Goal: Task Accomplishment & Management: Manage account settings

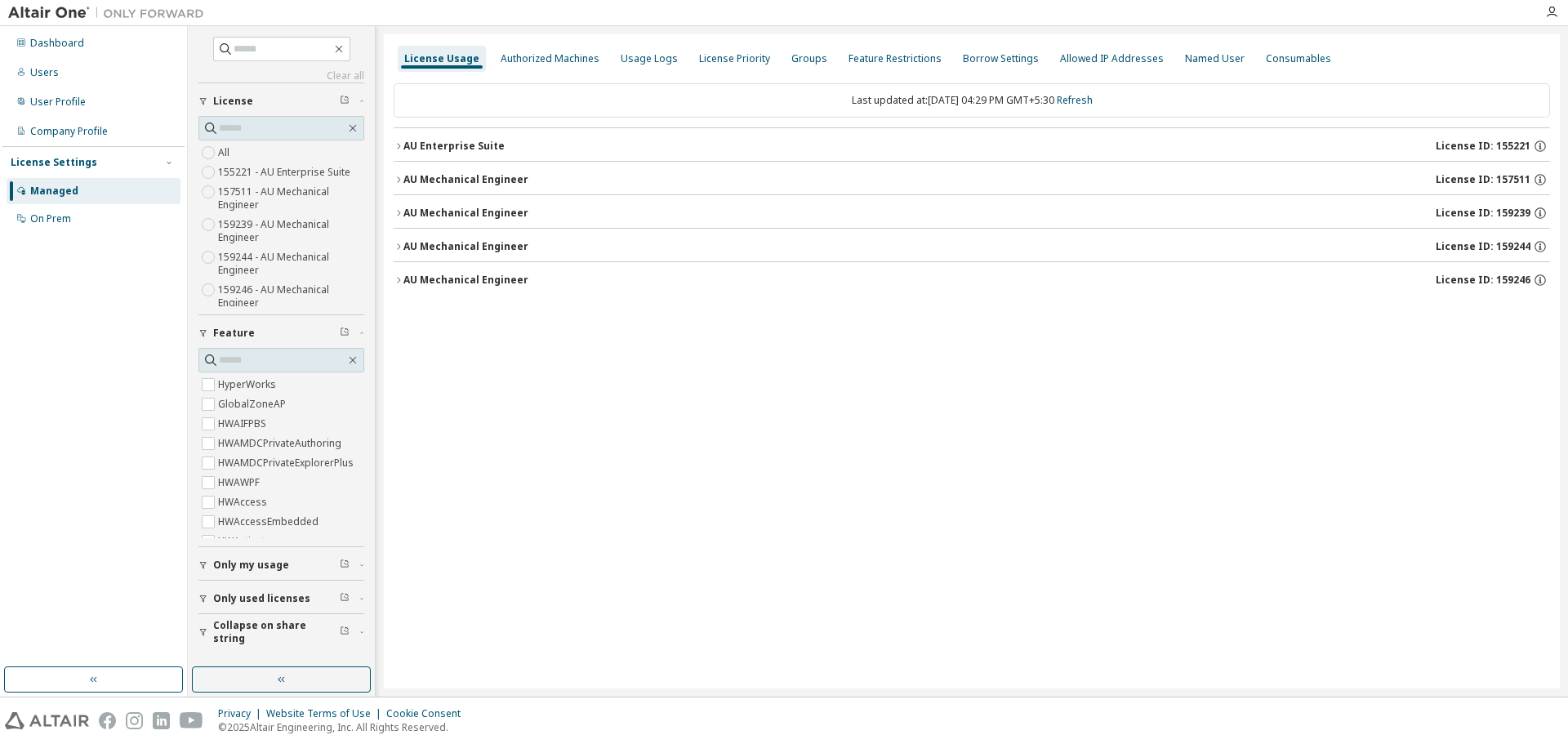
scroll to position [6, 0]
click at [396, 277] on icon "button" at bounding box center [398, 280] width 10 height 10
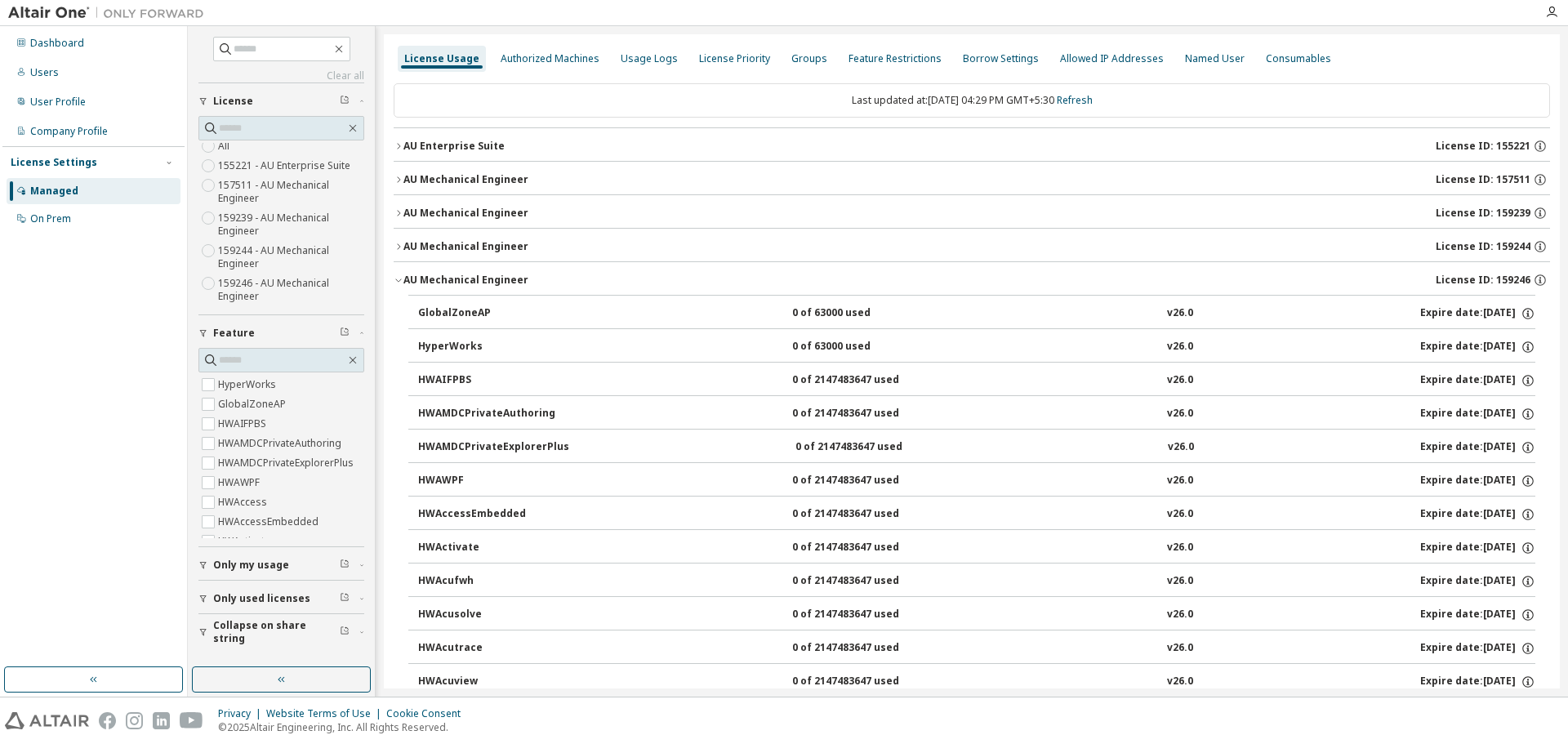
click at [396, 277] on icon "button" at bounding box center [398, 280] width 10 height 10
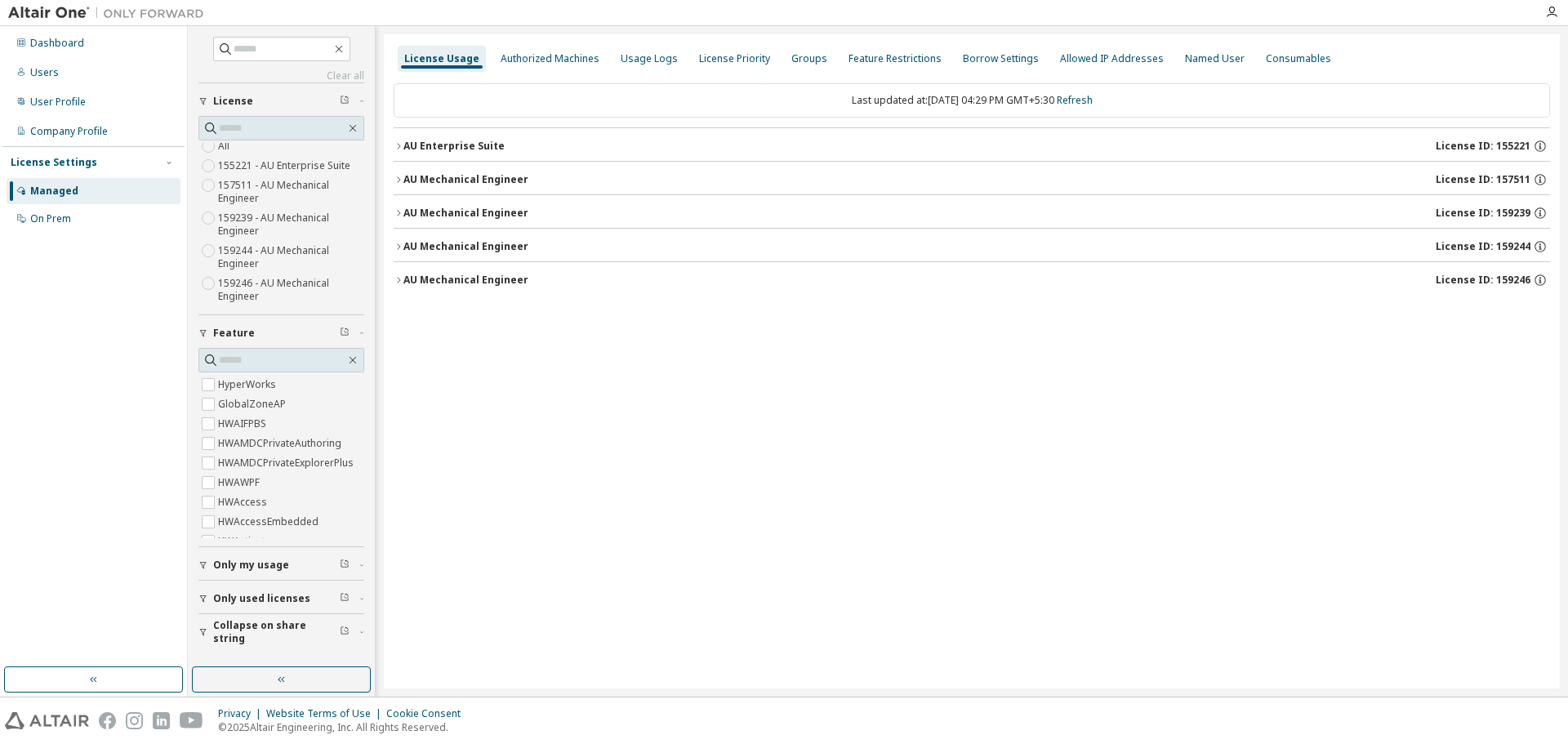
click at [401, 244] on icon "button" at bounding box center [398, 246] width 10 height 10
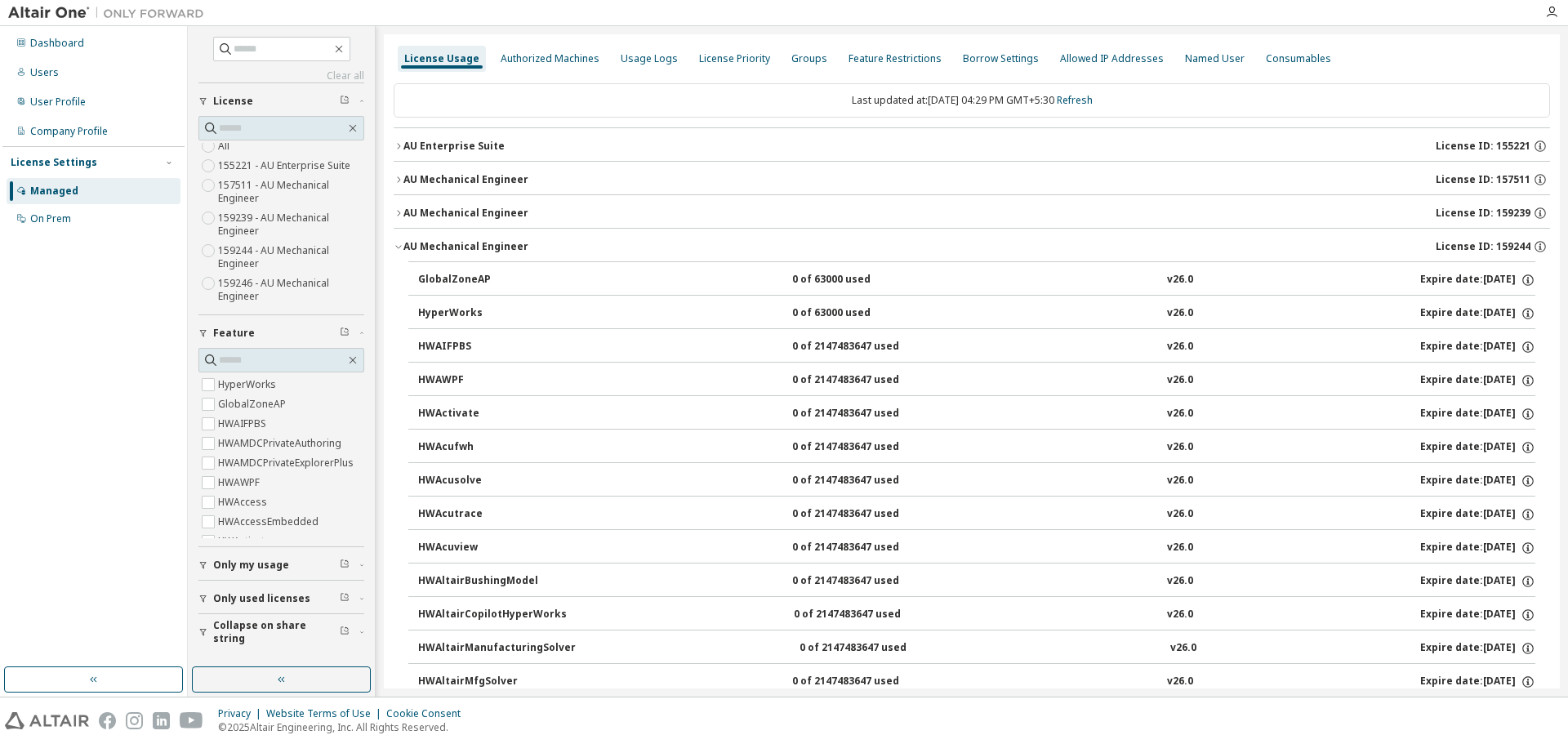
click at [401, 244] on icon "button" at bounding box center [398, 246] width 10 height 10
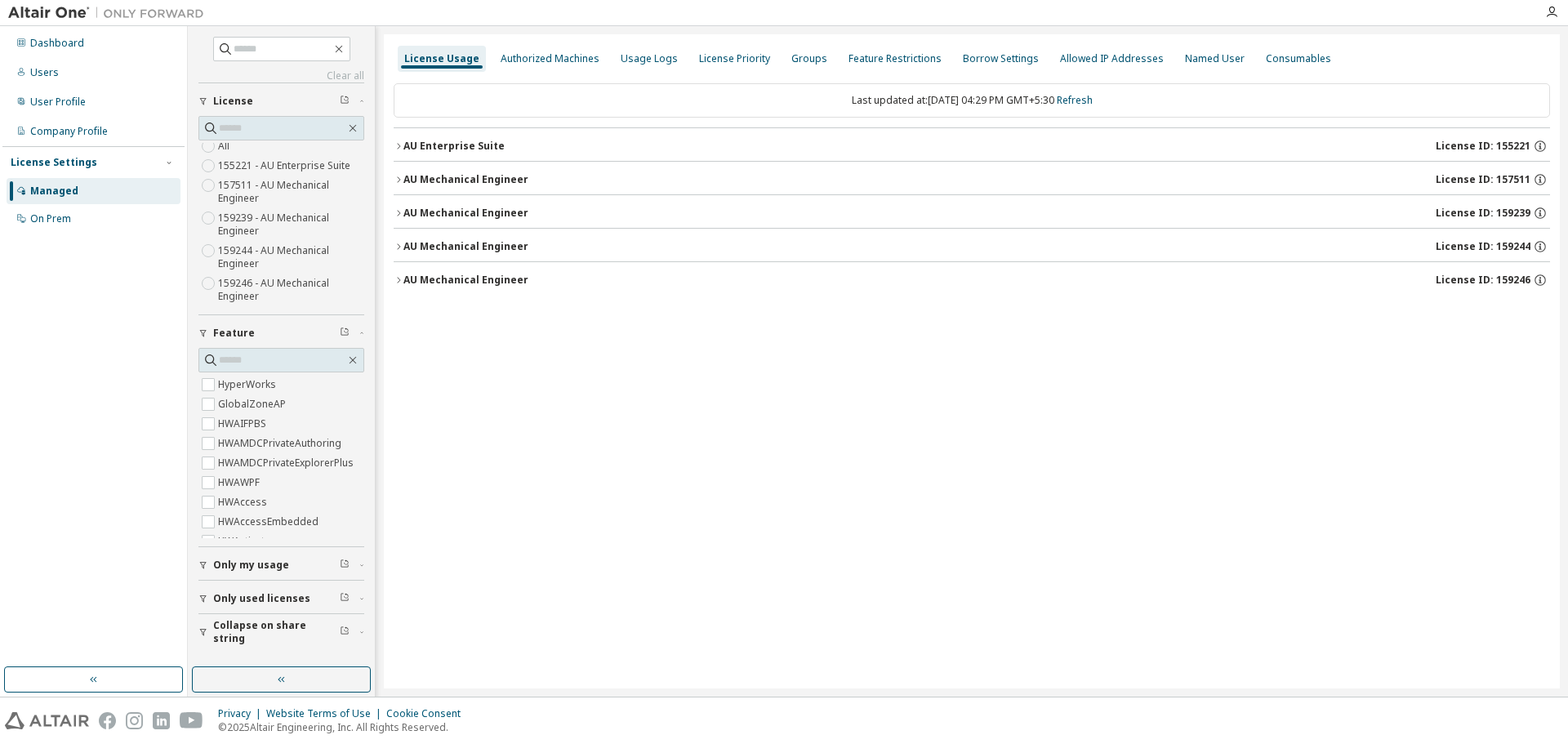
click at [402, 214] on icon "button" at bounding box center [398, 212] width 10 height 10
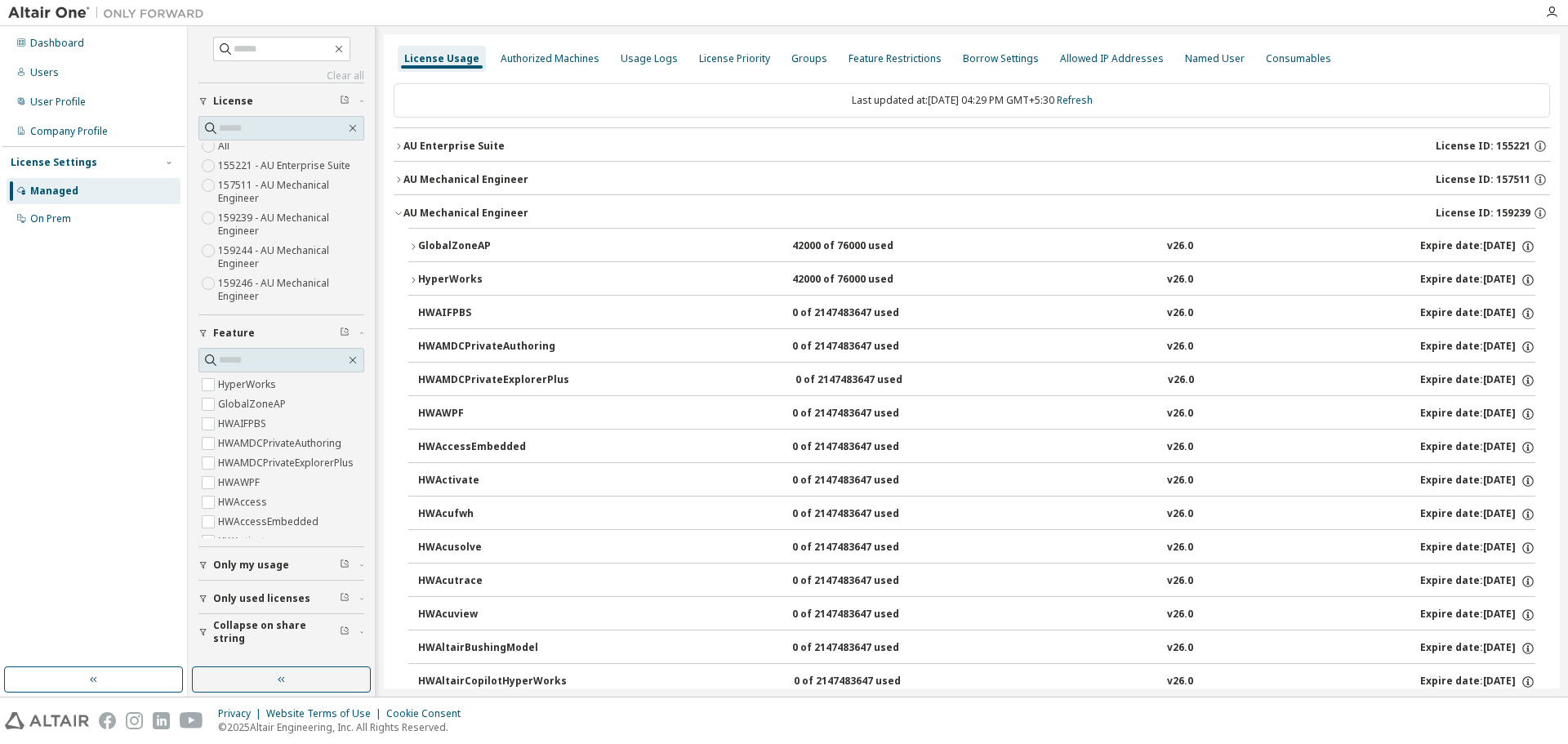
click at [412, 245] on icon "button" at bounding box center [412, 246] width 10 height 10
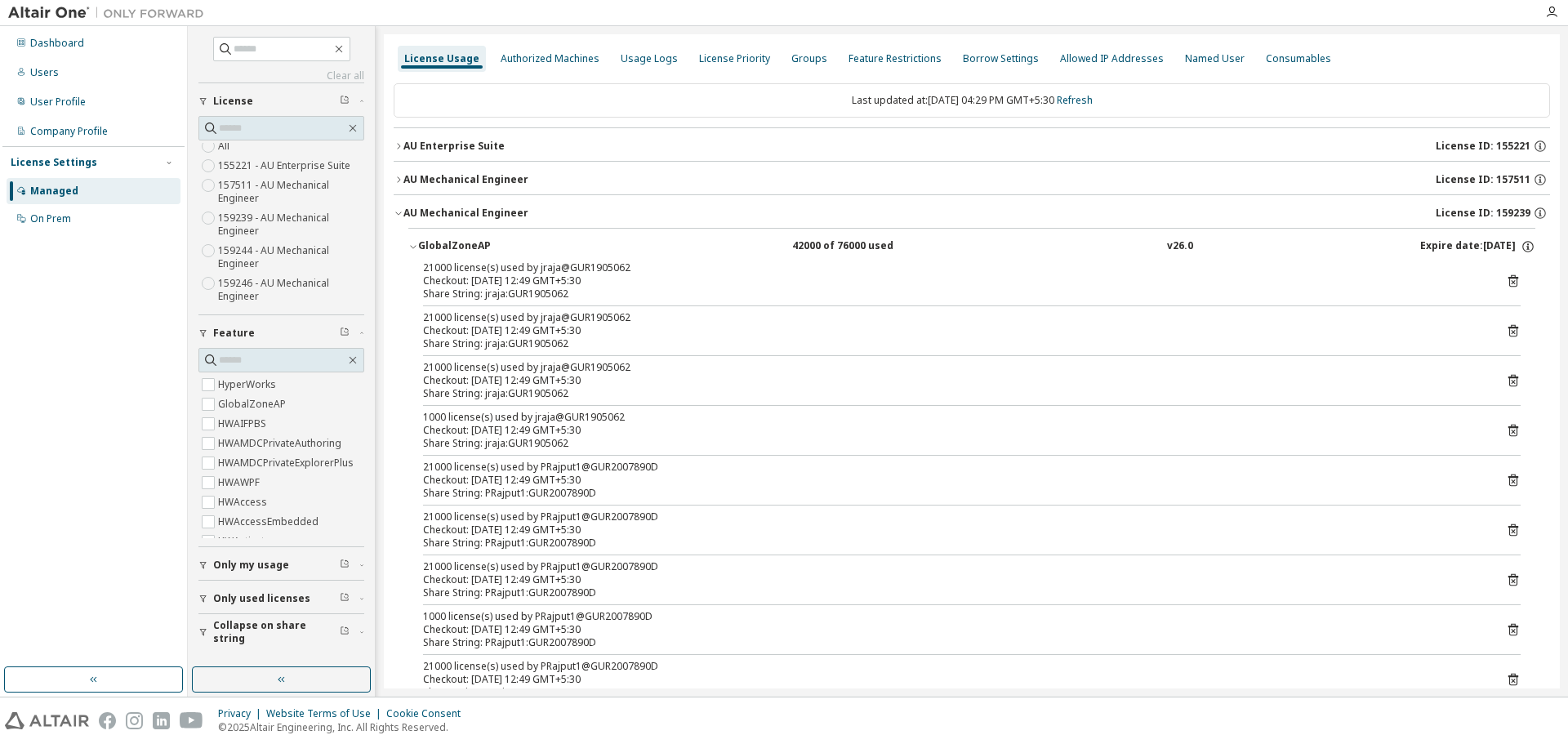
click at [412, 245] on icon "button" at bounding box center [412, 246] width 10 height 10
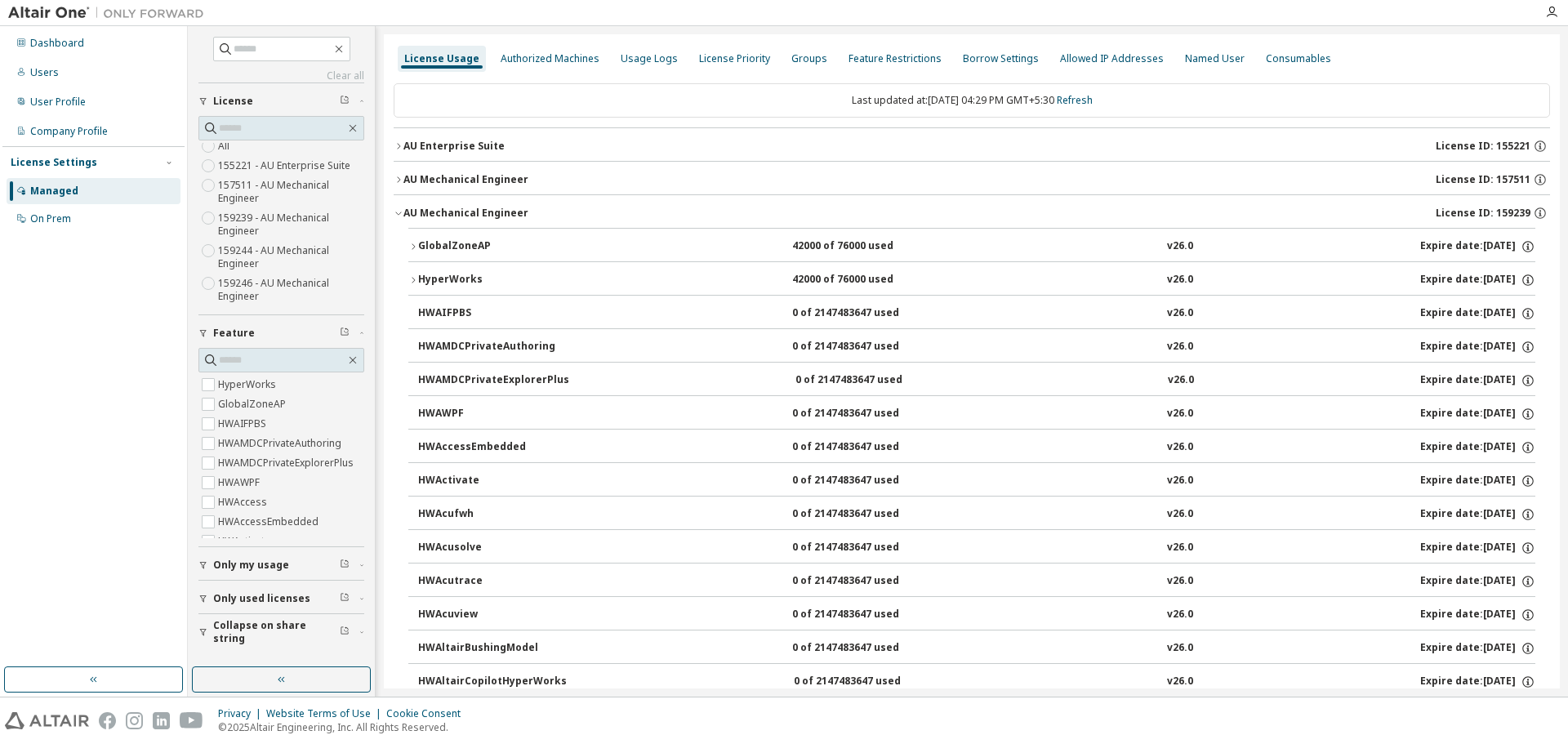
click at [396, 173] on button "AU Mechanical Engineer License ID: 157511" at bounding box center [972, 180] width 1156 height 36
click at [402, 147] on icon "button" at bounding box center [398, 146] width 10 height 10
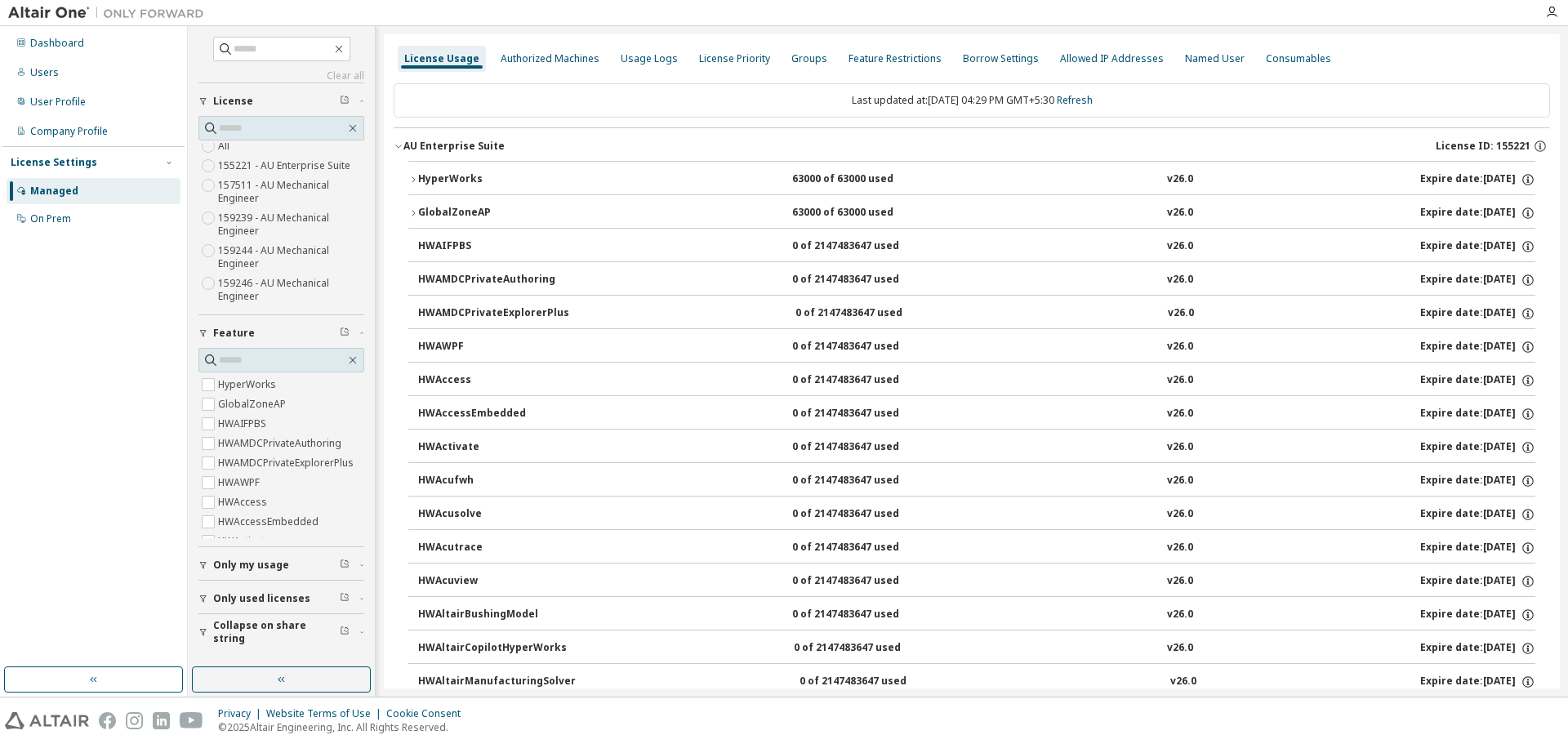
click at [402, 147] on icon "button" at bounding box center [398, 146] width 10 height 10
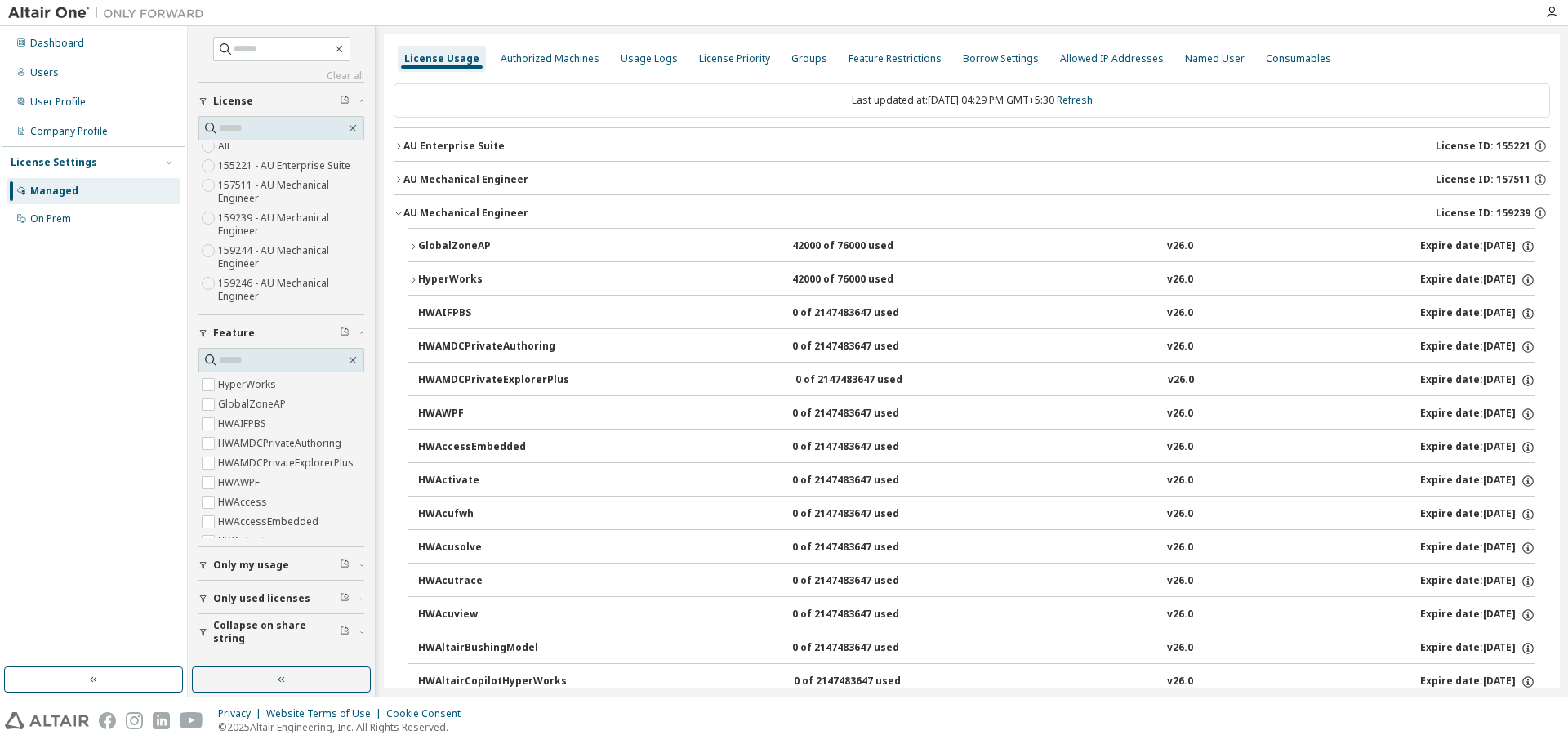
click at [399, 214] on icon "button" at bounding box center [398, 214] width 5 height 4
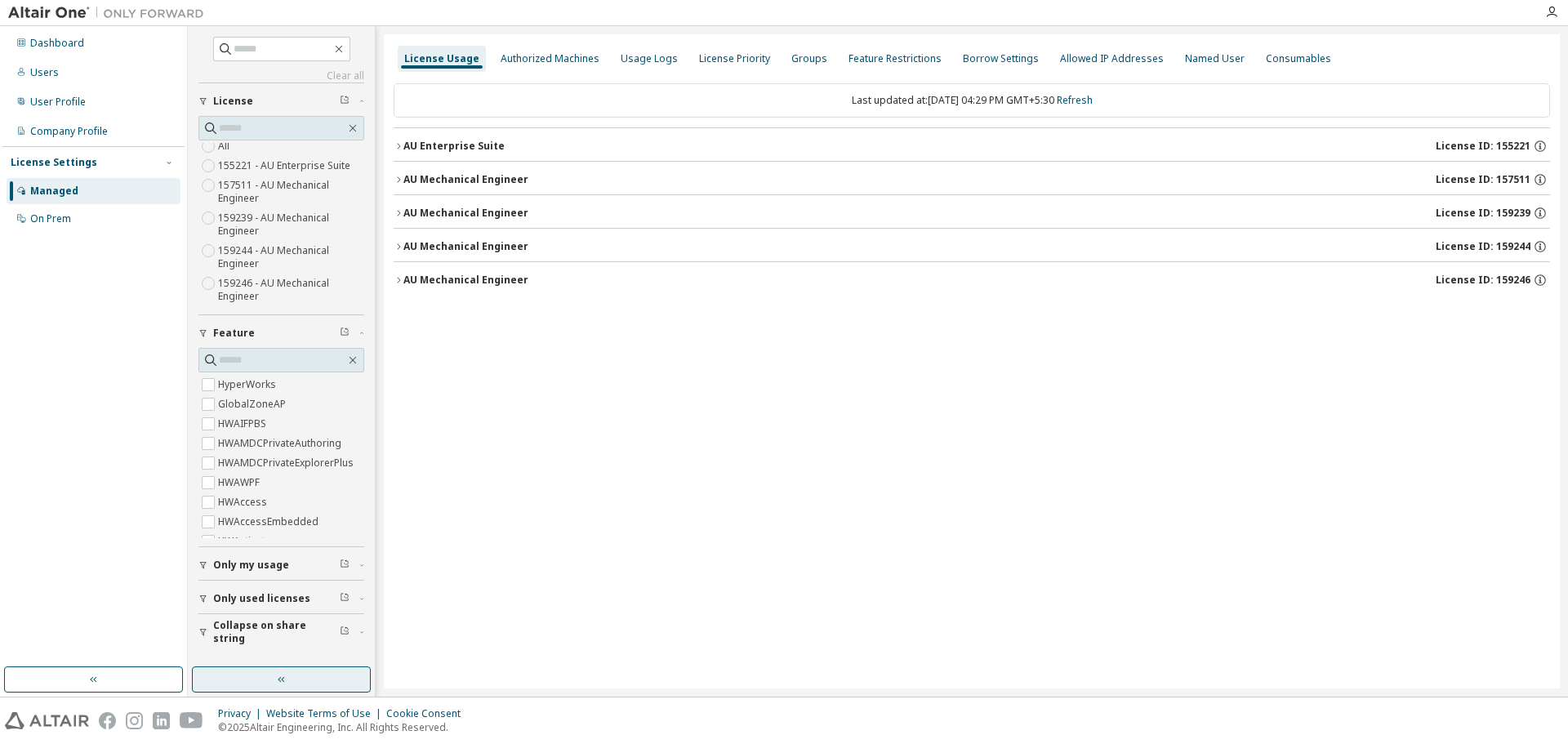
click at [298, 673] on button "button" at bounding box center [281, 679] width 179 height 26
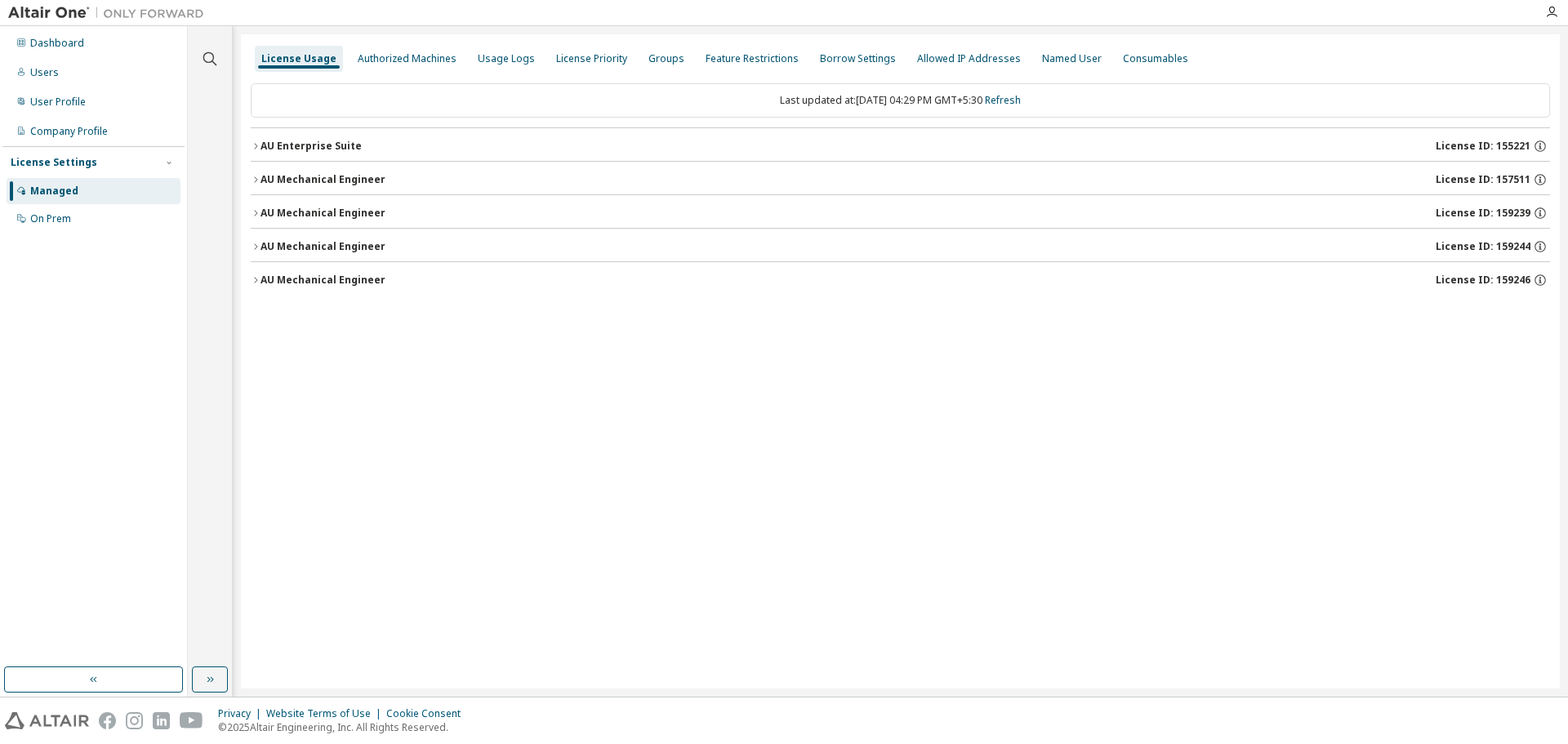
click at [264, 278] on div "AU Mechanical Engineer" at bounding box center [323, 280] width 125 height 13
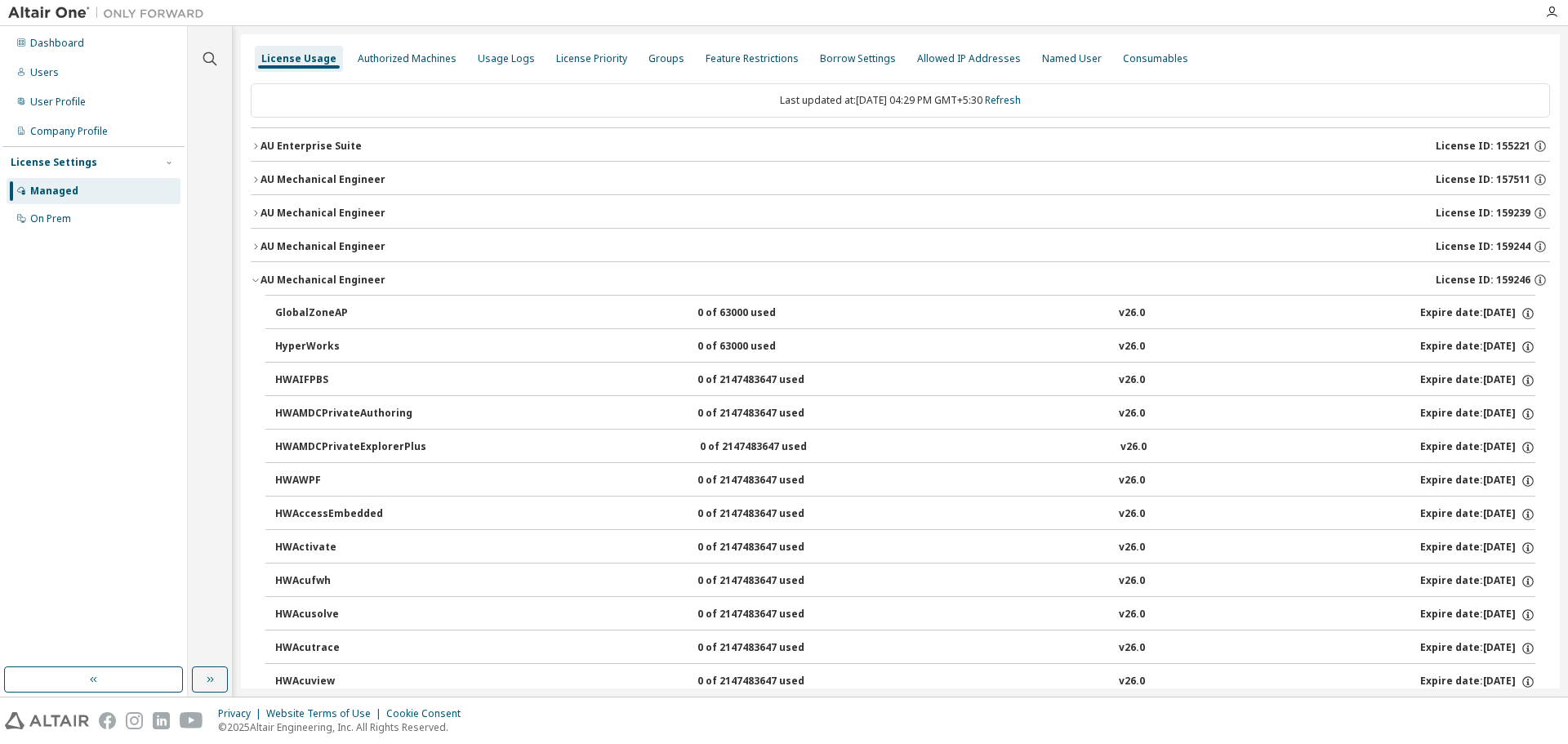
click at [264, 278] on div "AU Mechanical Engineer" at bounding box center [323, 280] width 125 height 13
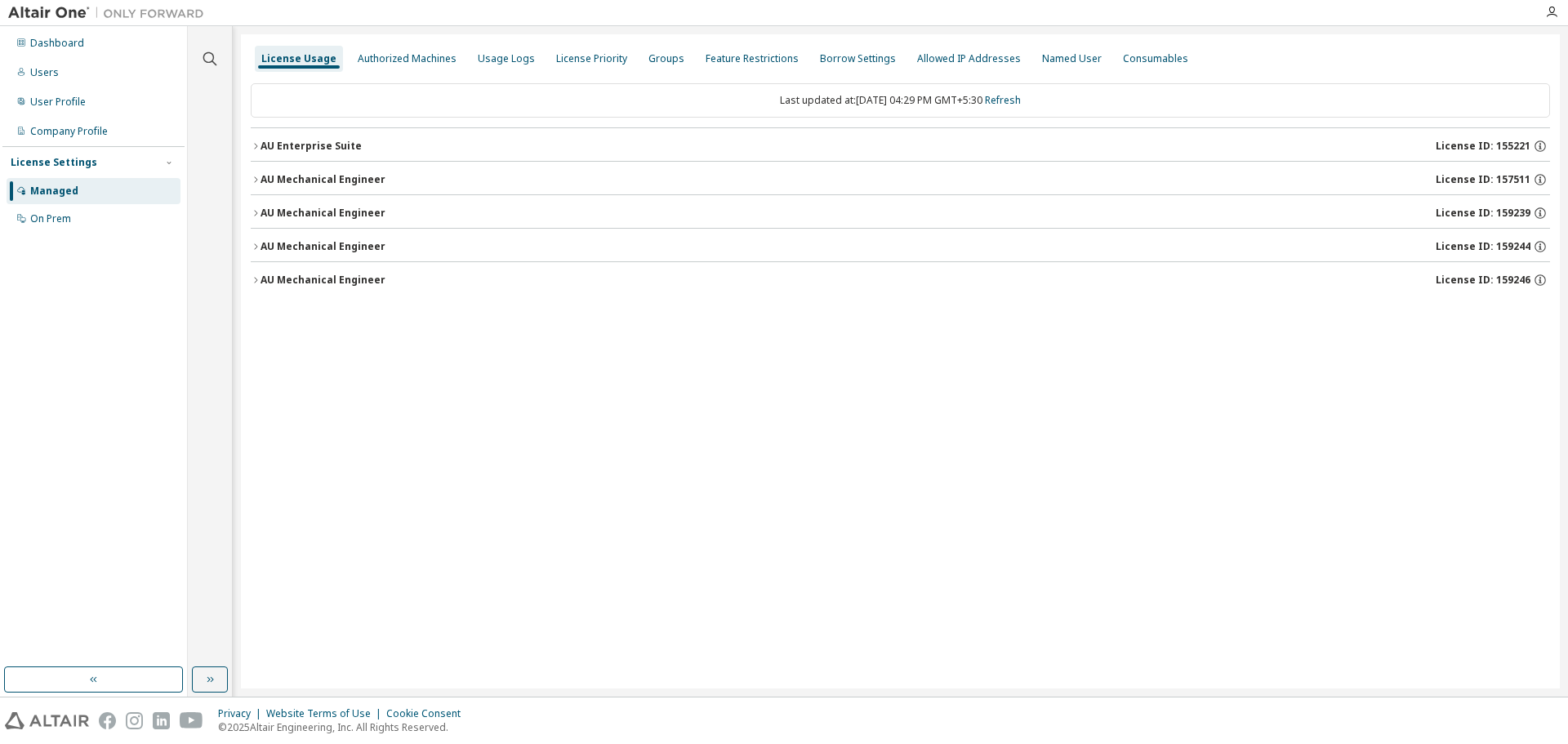
click at [262, 207] on div "AU Mechanical Engineer" at bounding box center [323, 212] width 125 height 13
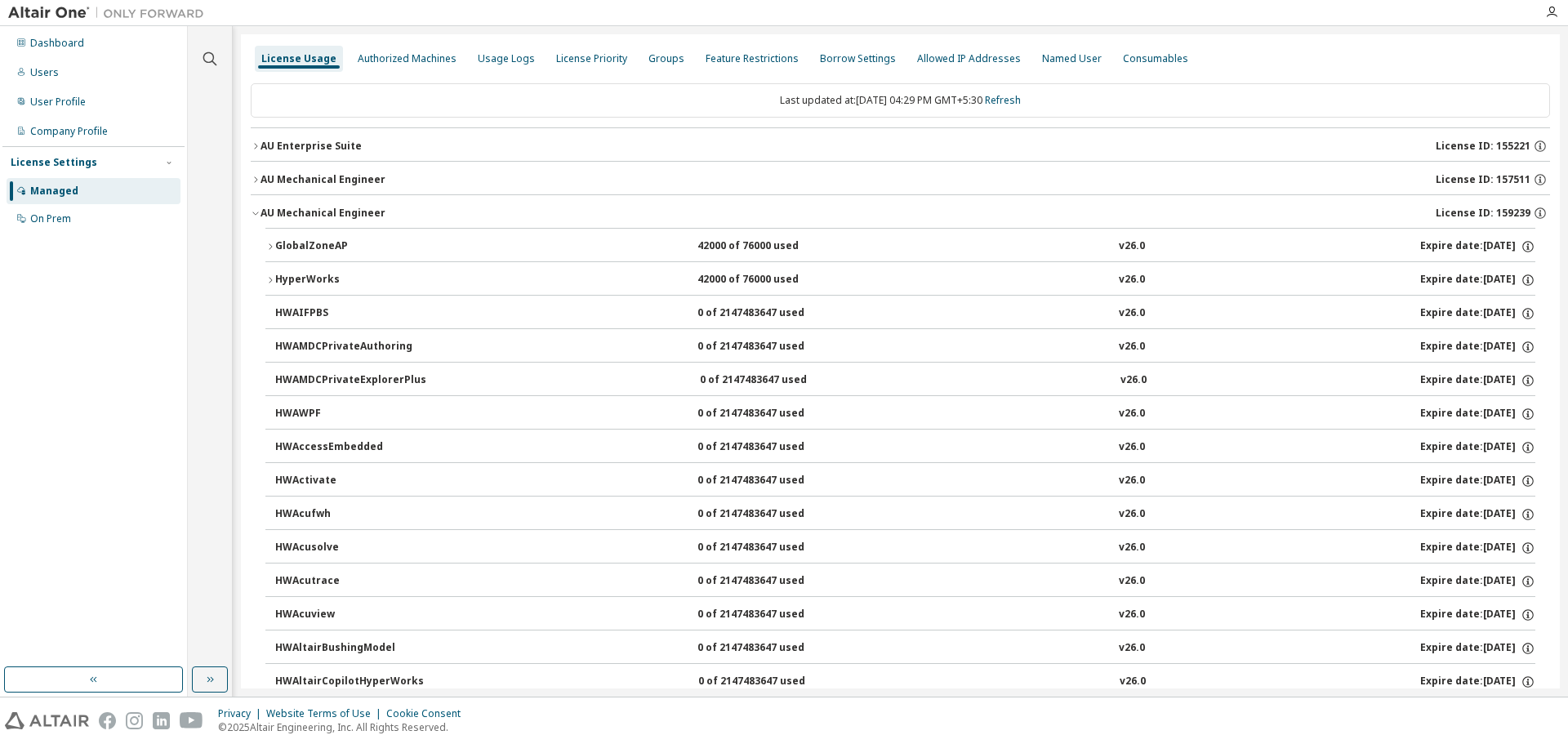
click at [262, 207] on div "AU Mechanical Engineer" at bounding box center [323, 212] width 125 height 13
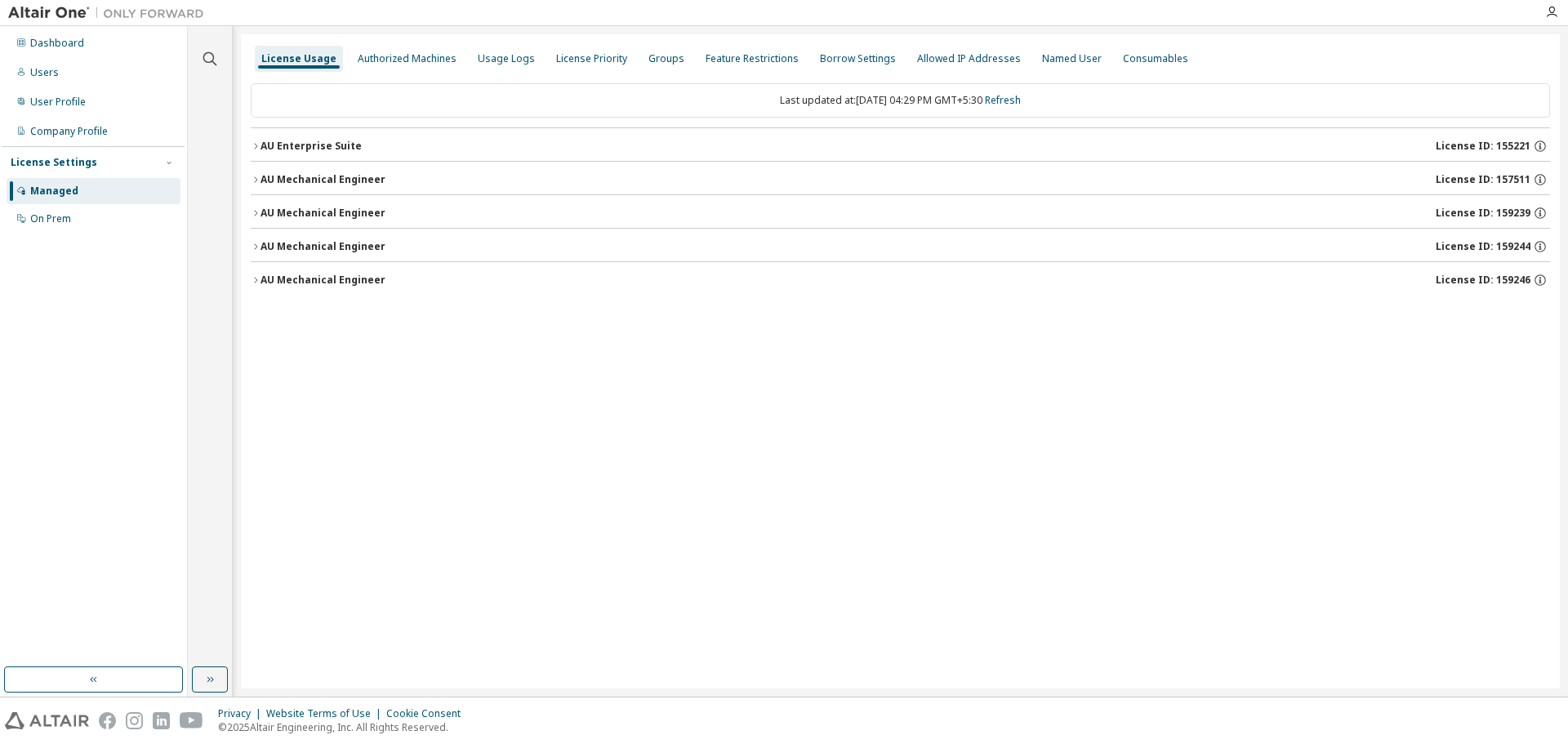
click at [269, 184] on div "AU Mechanical Engineer" at bounding box center [323, 180] width 125 height 13
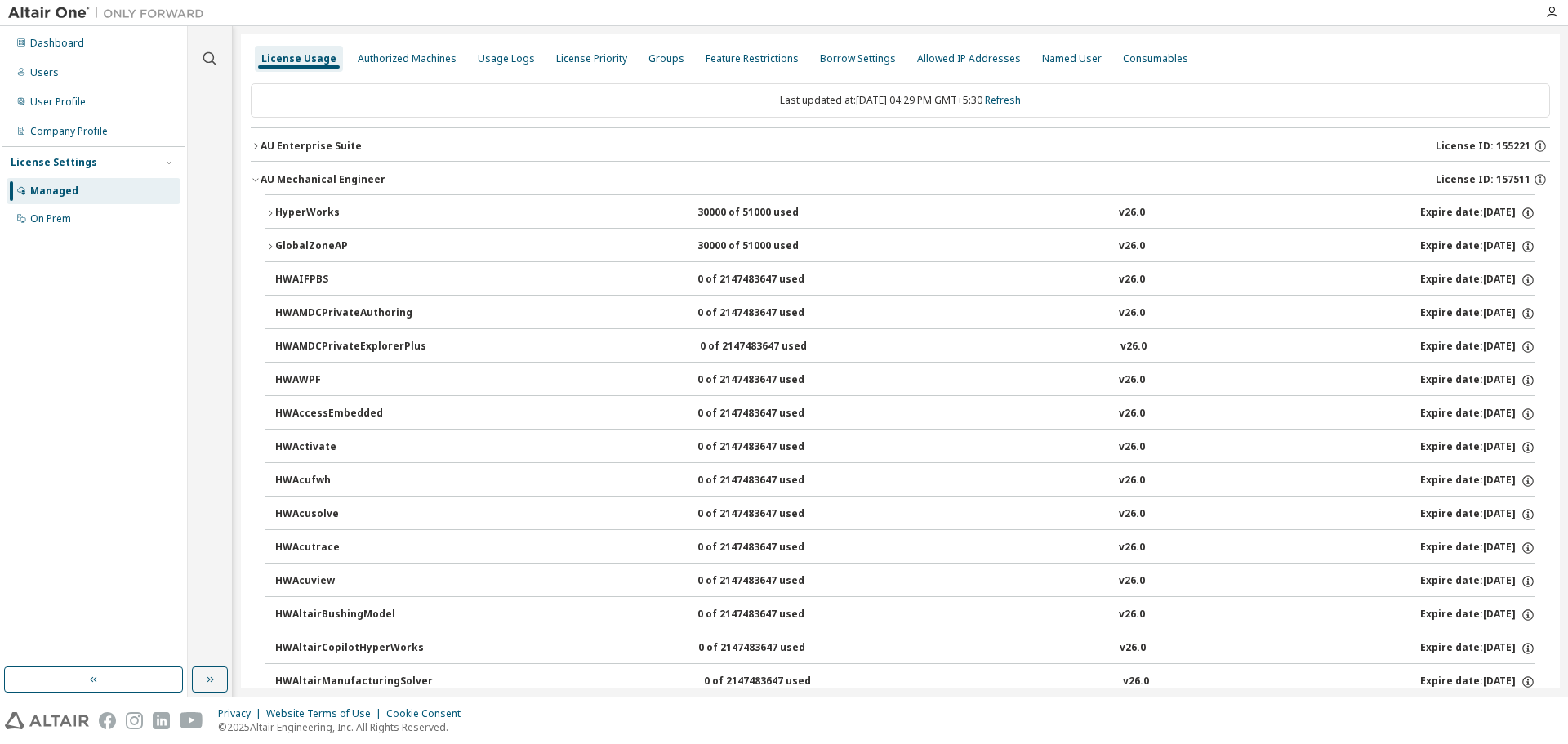
click at [269, 184] on div "AU Mechanical Engineer" at bounding box center [323, 180] width 125 height 13
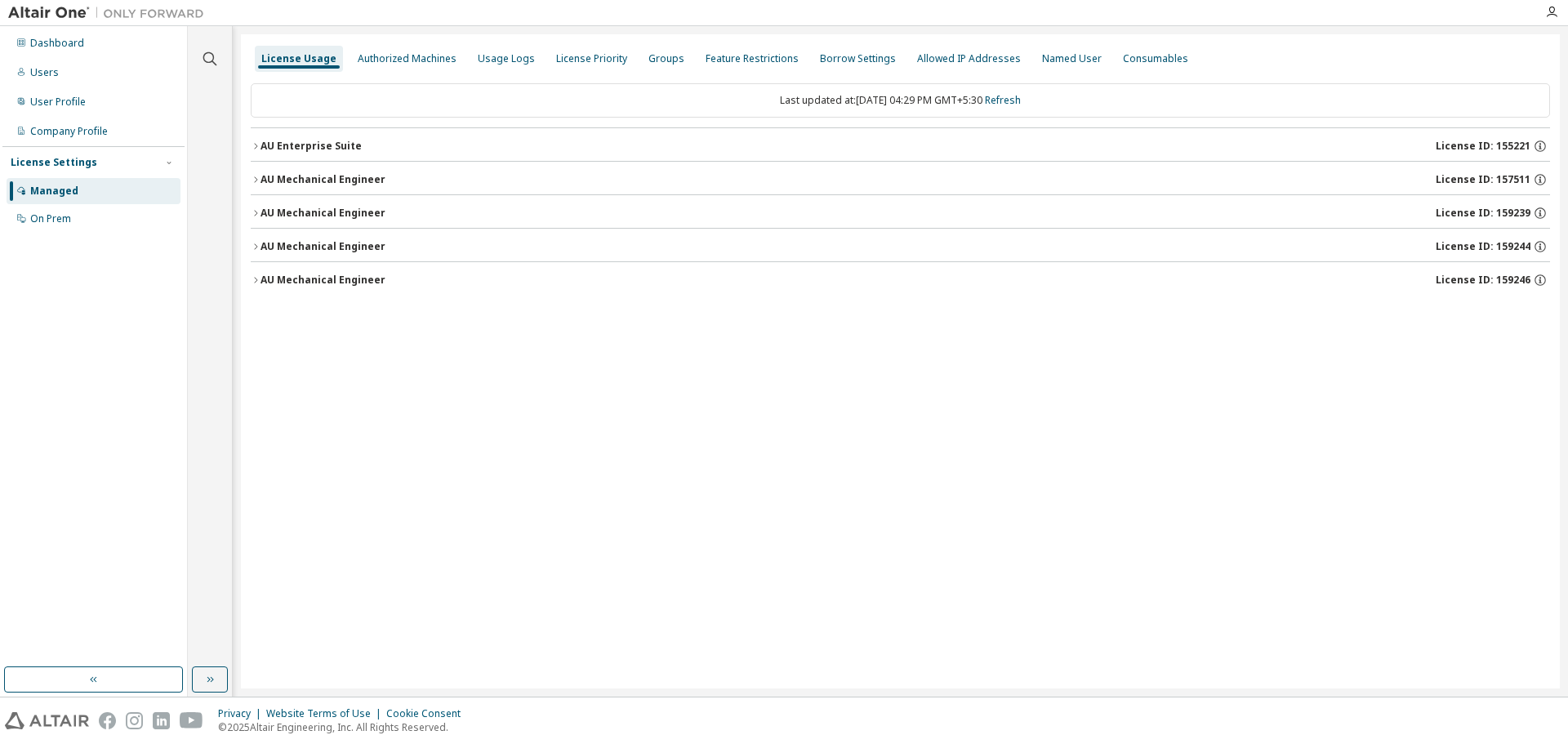
click at [277, 151] on div "AU Enterprise Suite" at bounding box center [311, 146] width 101 height 13
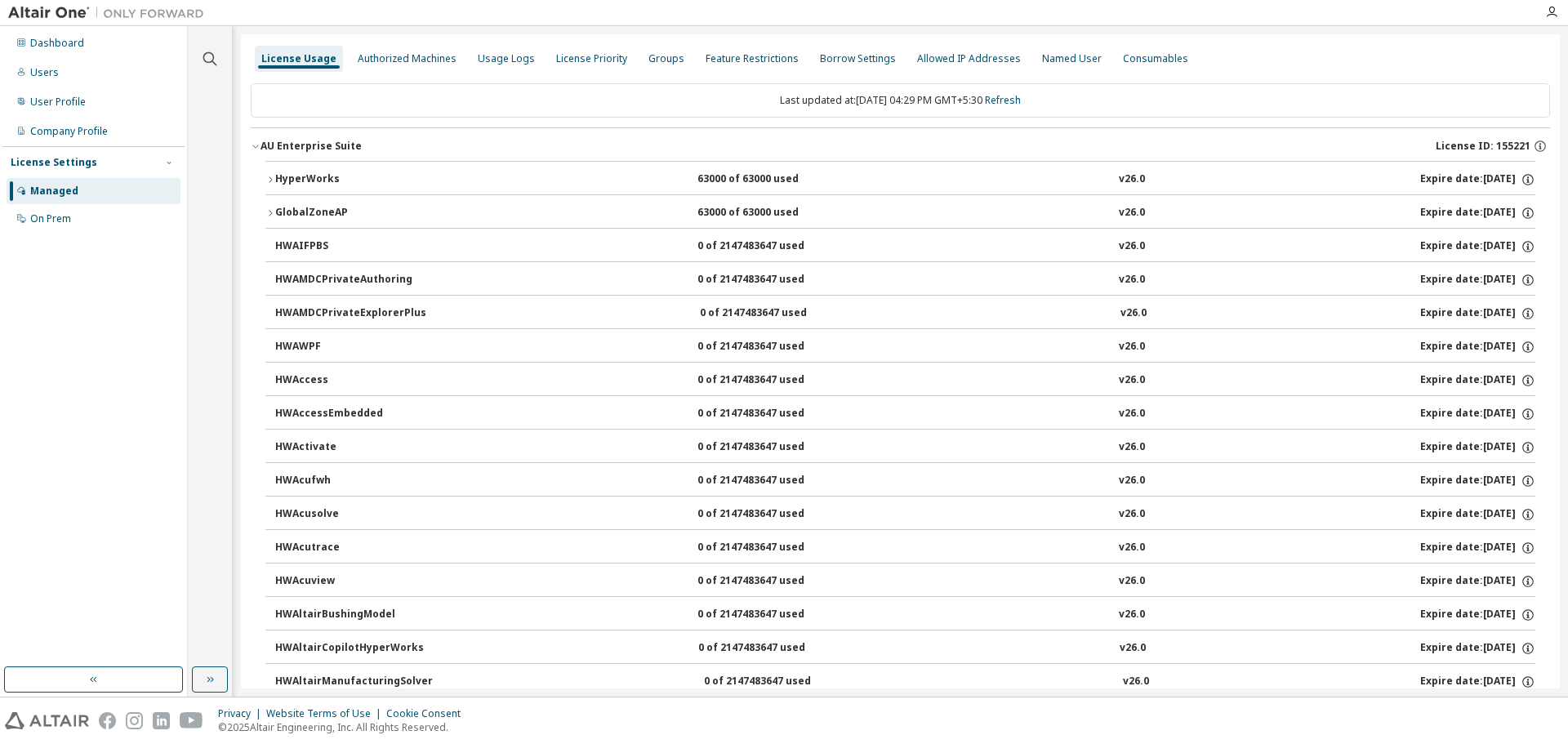
click at [277, 151] on div "AU Enterprise Suite" at bounding box center [311, 146] width 101 height 13
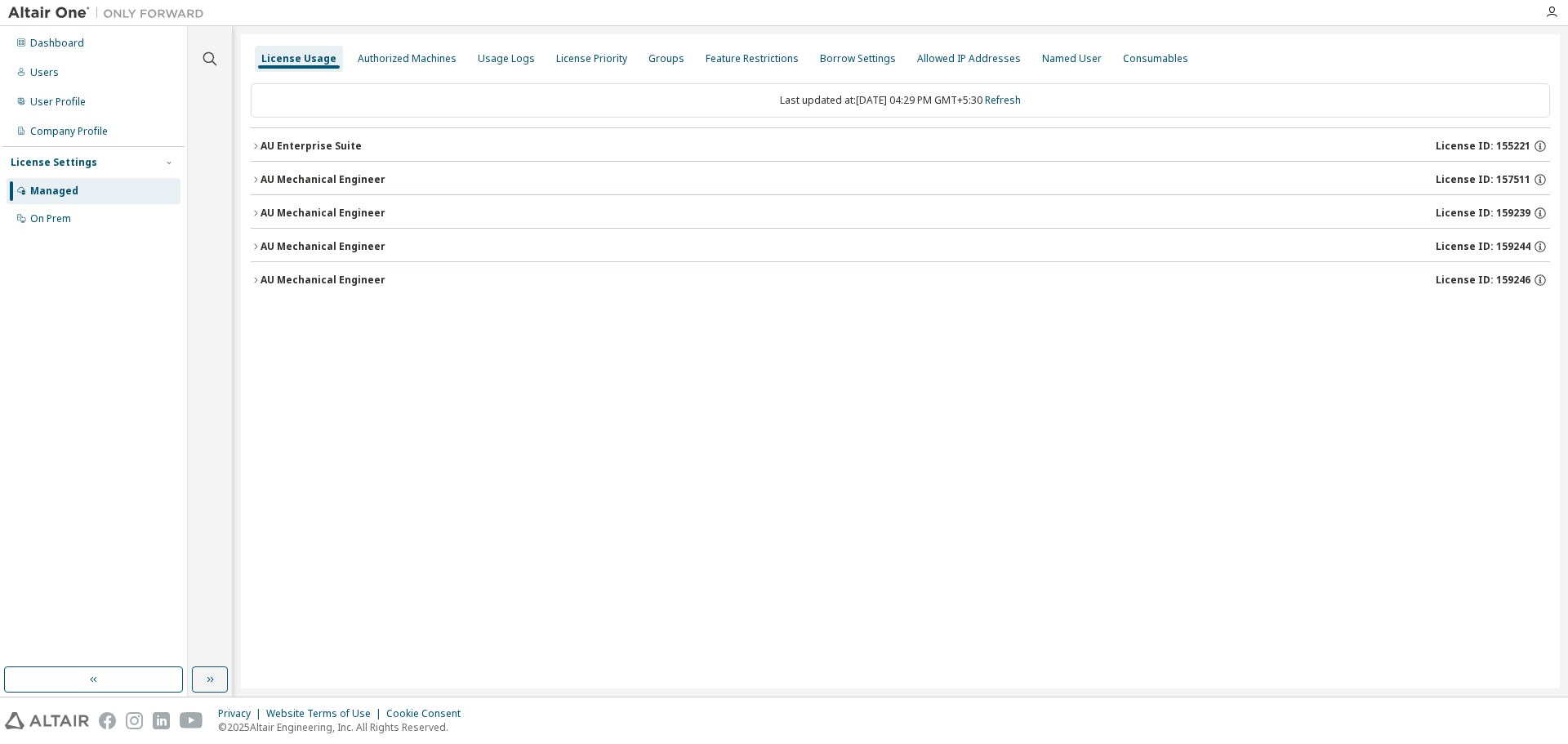
click at [272, 252] on div "AU Mechanical Engineer" at bounding box center [323, 246] width 125 height 13
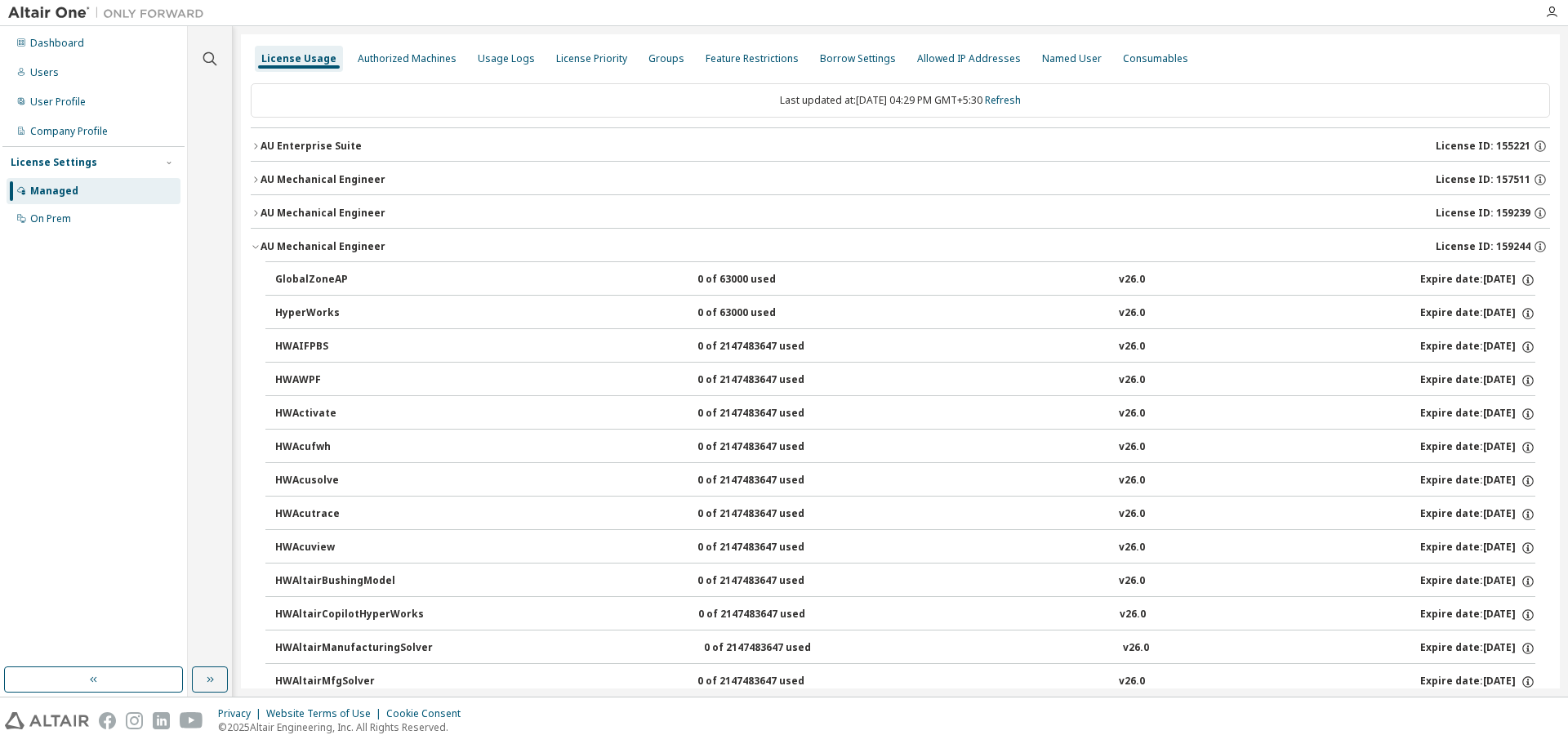
click at [272, 247] on div "AU Mechanical Engineer" at bounding box center [323, 246] width 125 height 13
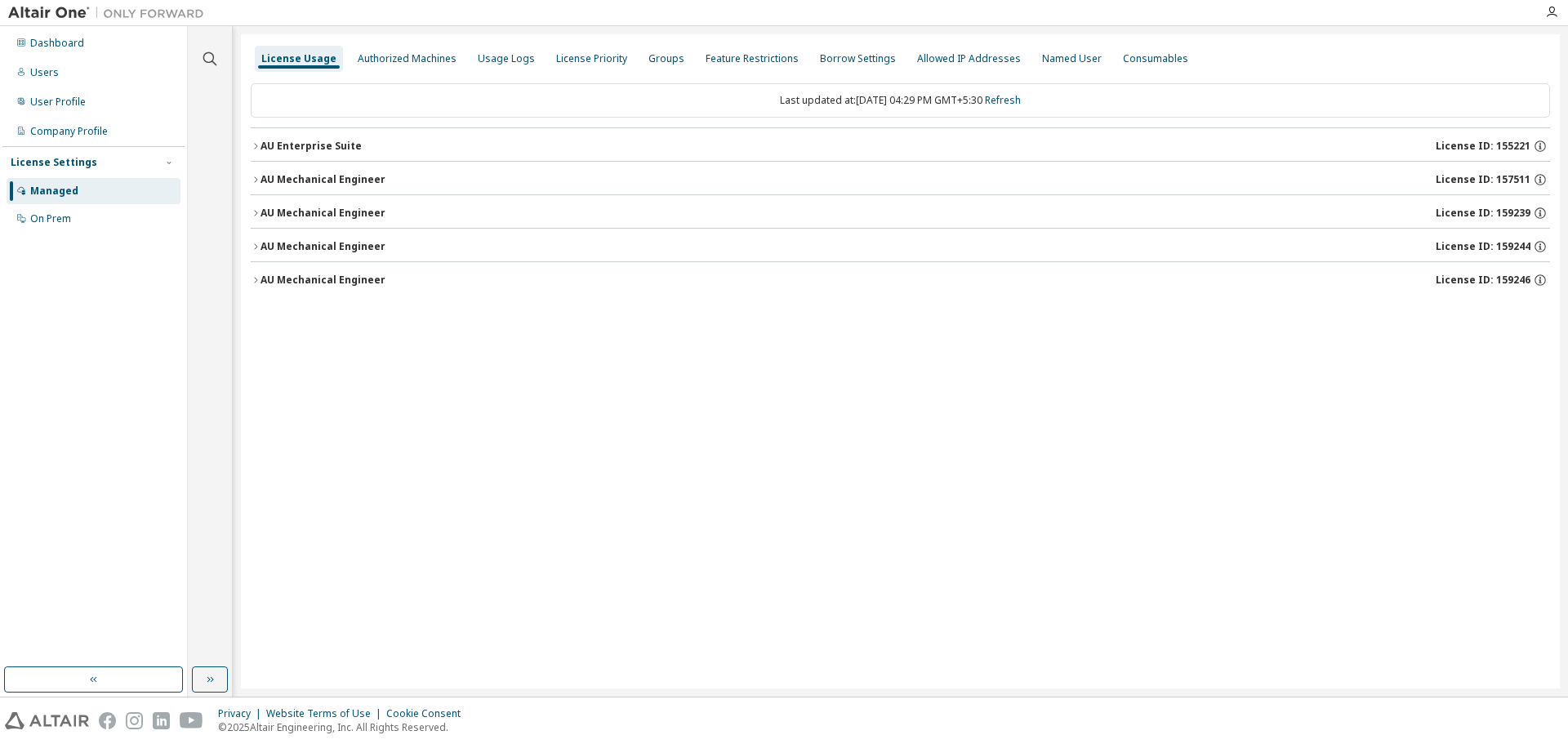
click at [252, 276] on icon "button" at bounding box center [255, 280] width 10 height 10
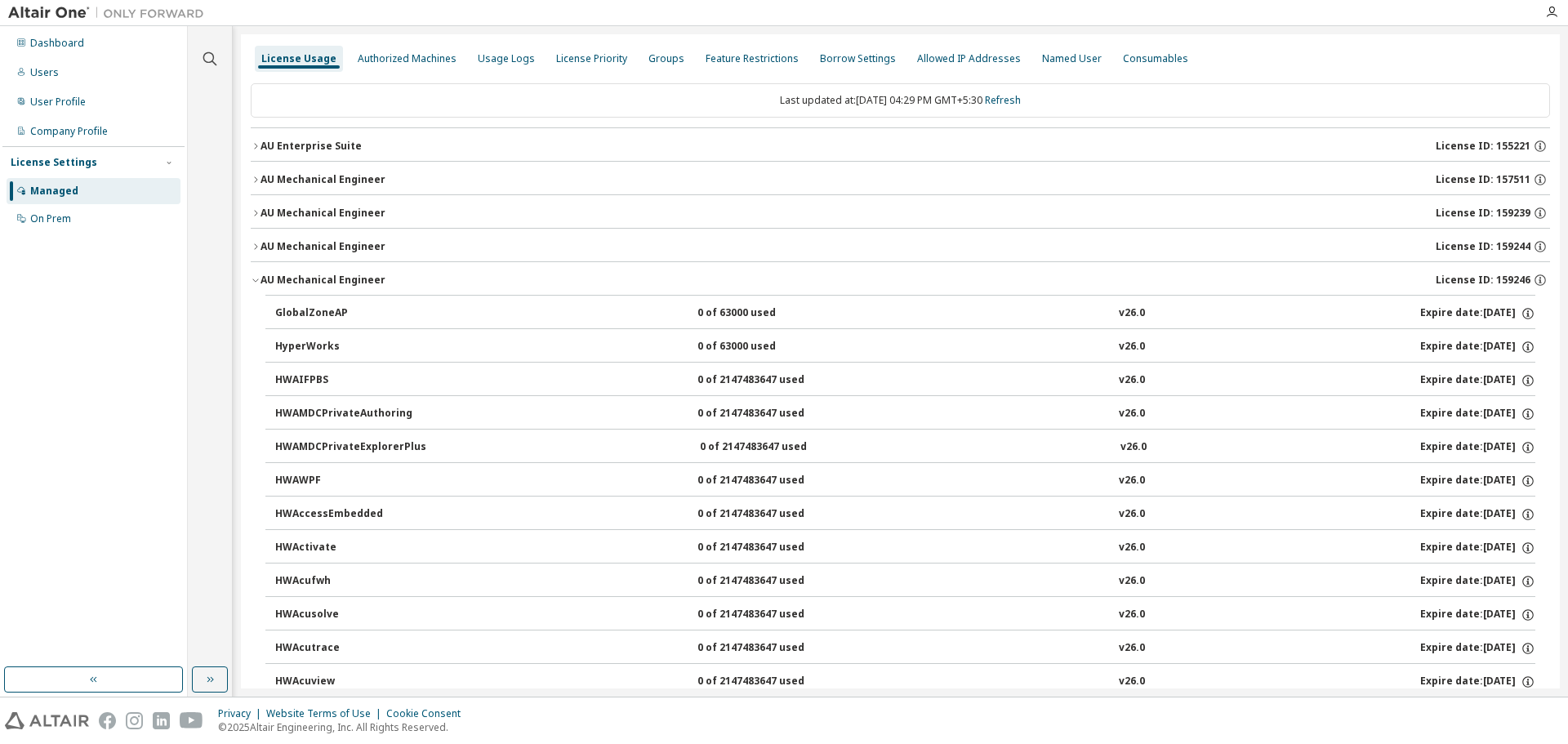
click at [266, 282] on div "AU Mechanical Engineer" at bounding box center [323, 280] width 125 height 13
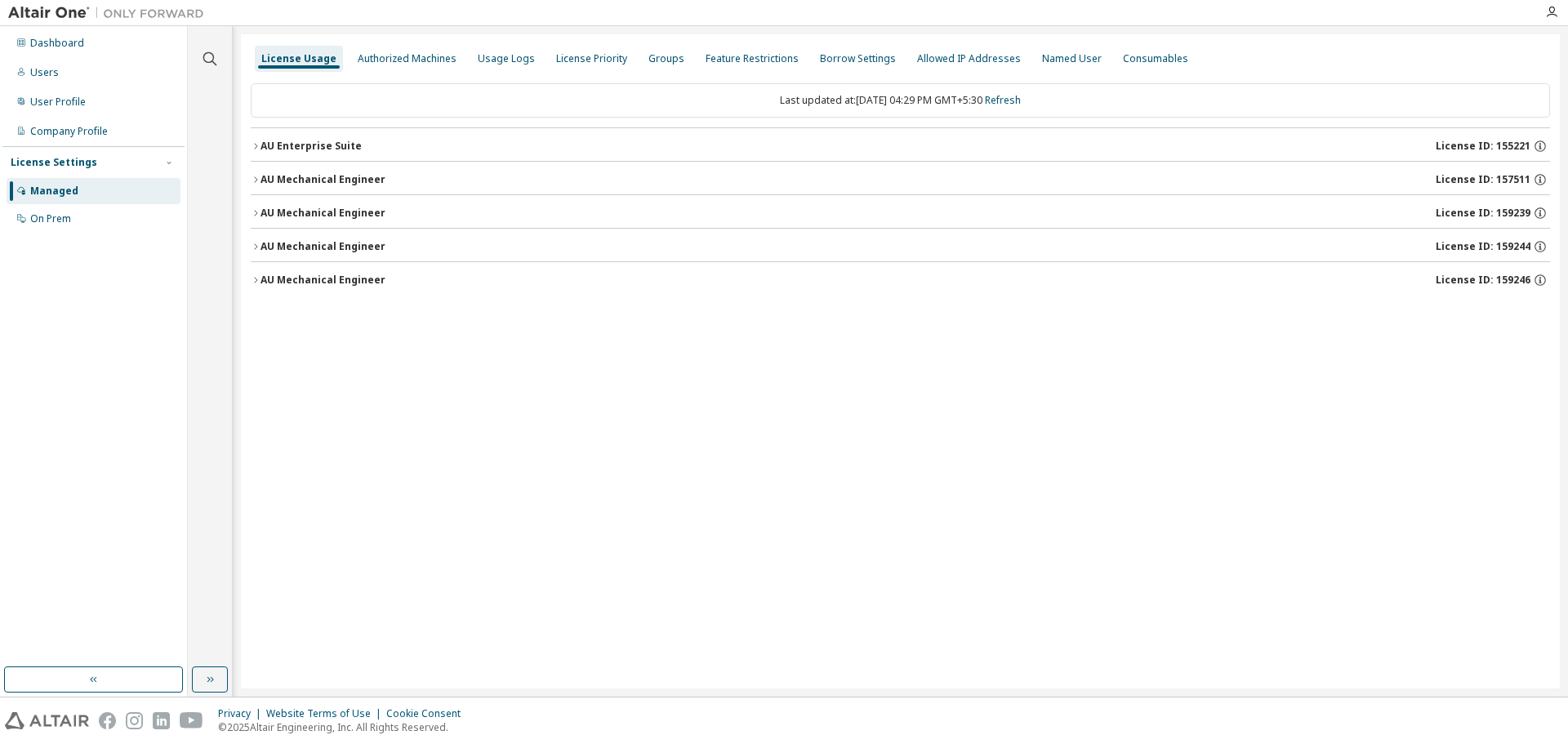
click at [266, 252] on div "AU Mechanical Engineer" at bounding box center [323, 246] width 125 height 13
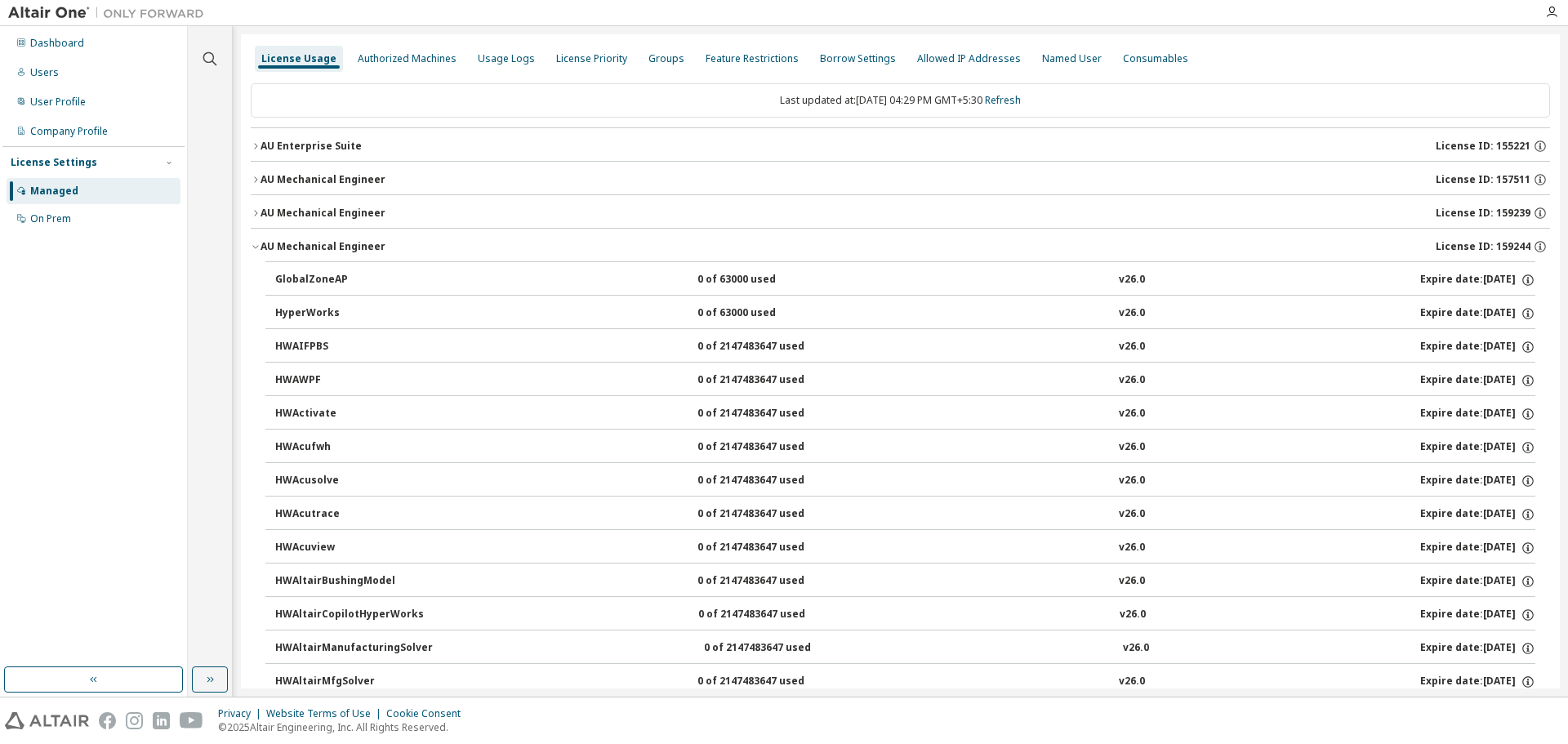
click at [266, 252] on div "AU Mechanical Engineer" at bounding box center [323, 246] width 125 height 13
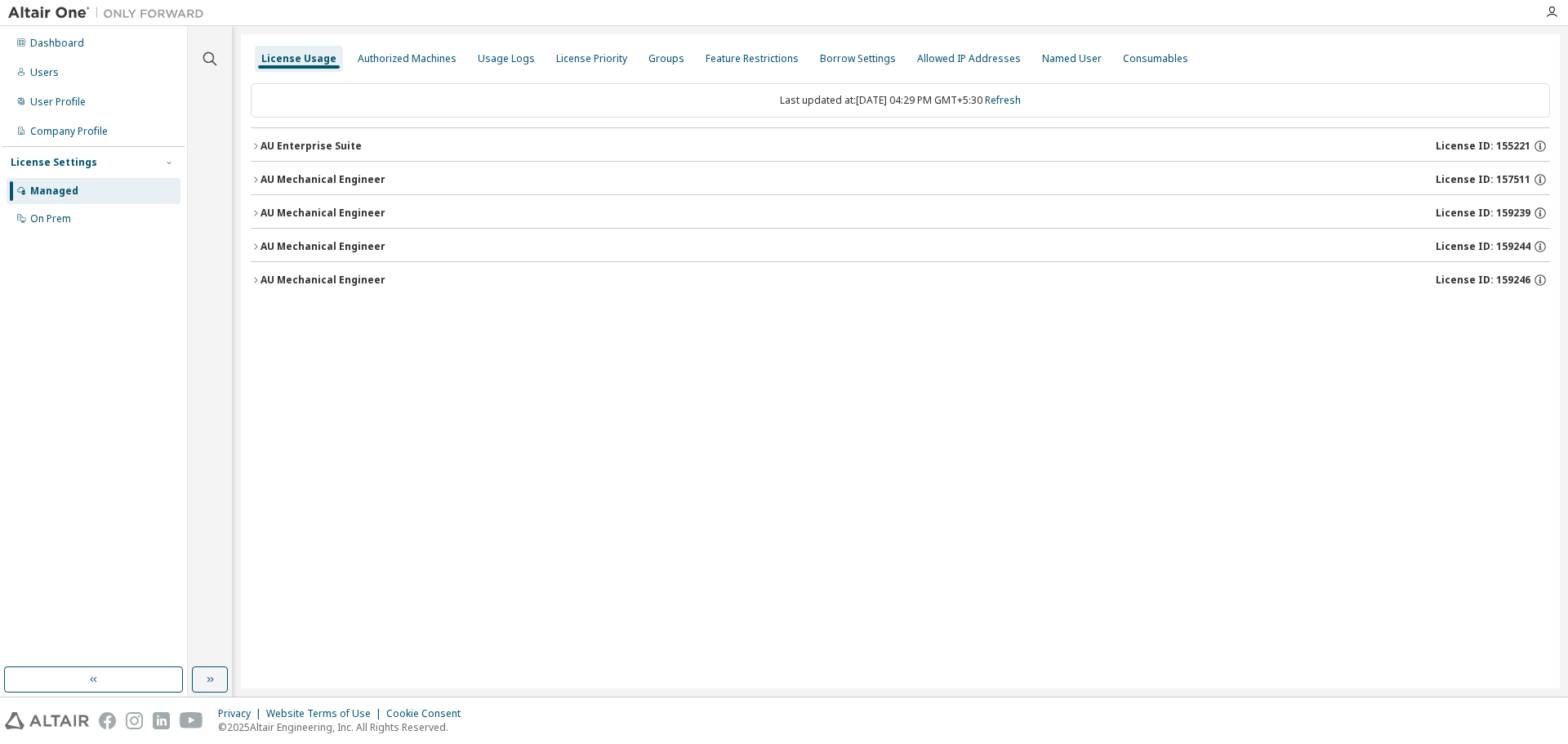
click at [268, 280] on div "AU Mechanical Engineer" at bounding box center [323, 280] width 125 height 13
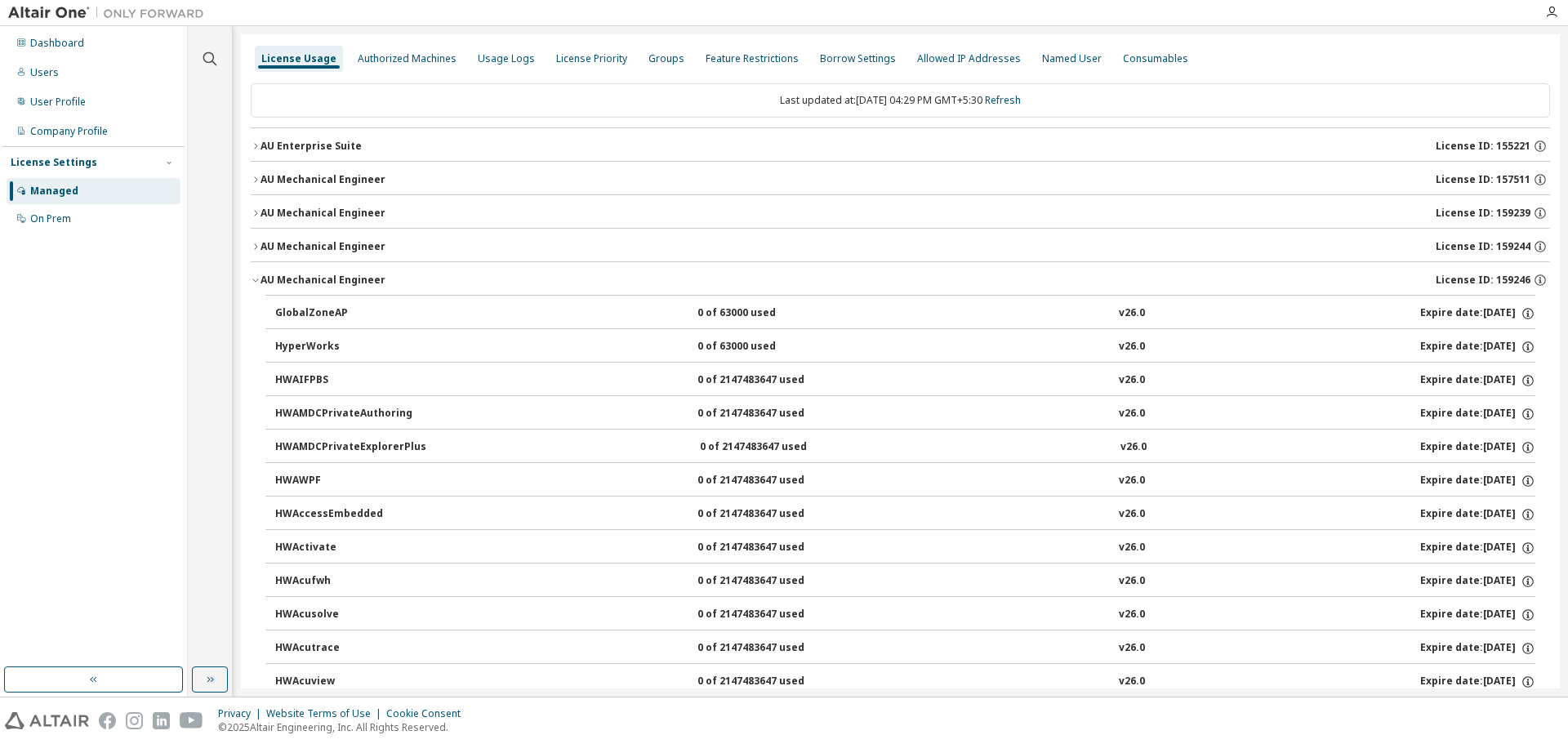
click at [269, 270] on button "AU Mechanical Engineer License ID: 159246" at bounding box center [900, 280] width 1300 height 36
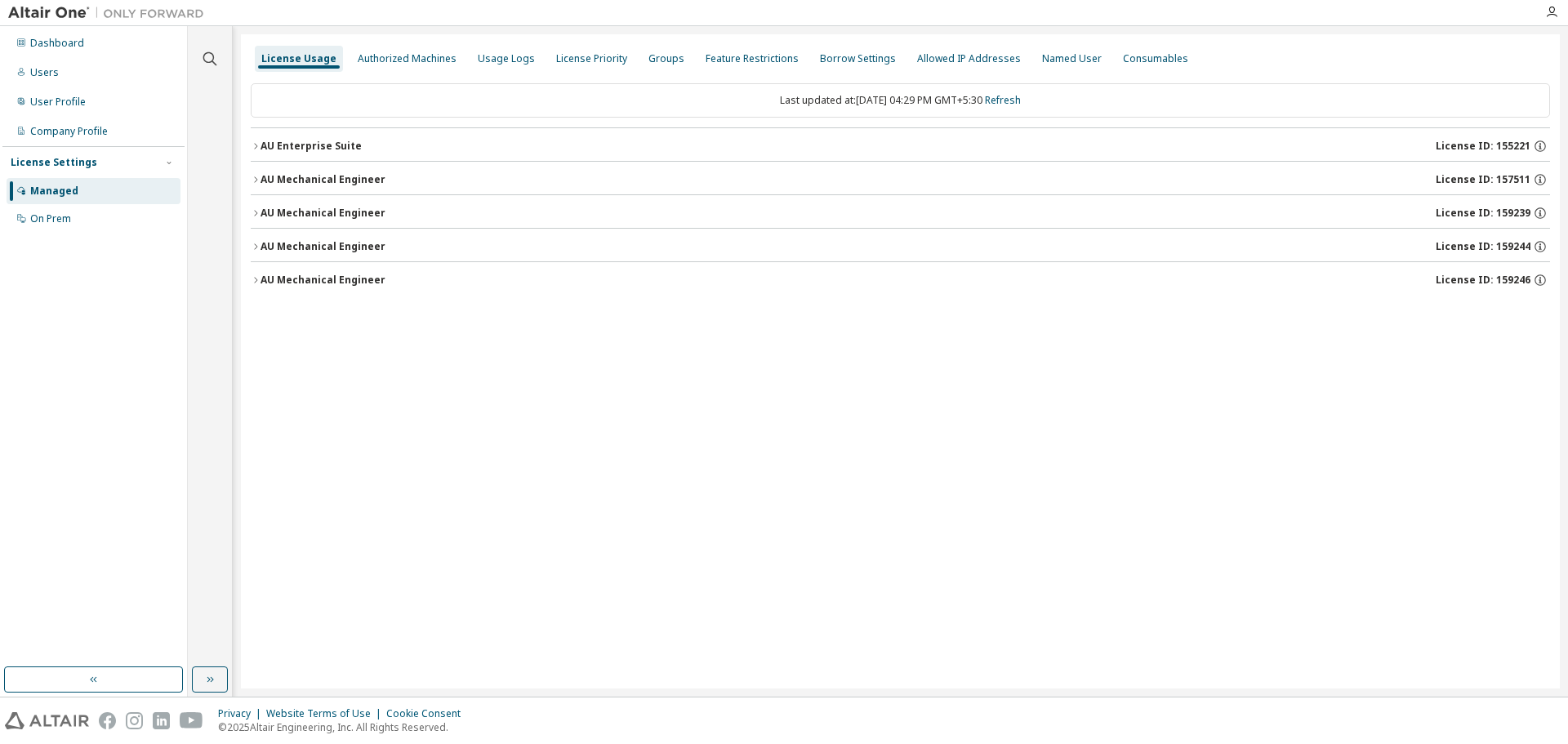
click at [268, 243] on div "AU Mechanical Engineer" at bounding box center [323, 246] width 125 height 13
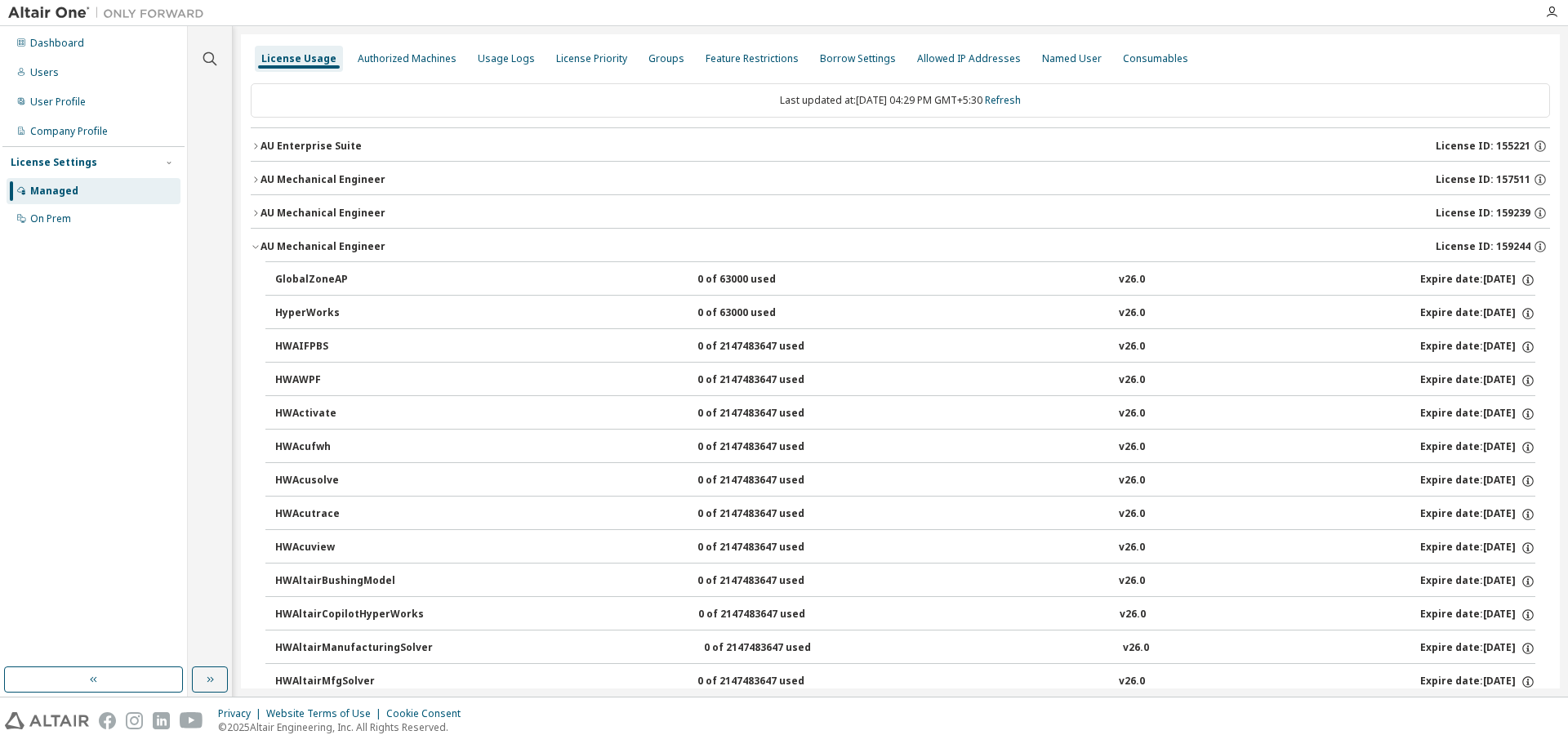
click at [268, 243] on div "AU Mechanical Engineer" at bounding box center [323, 246] width 125 height 13
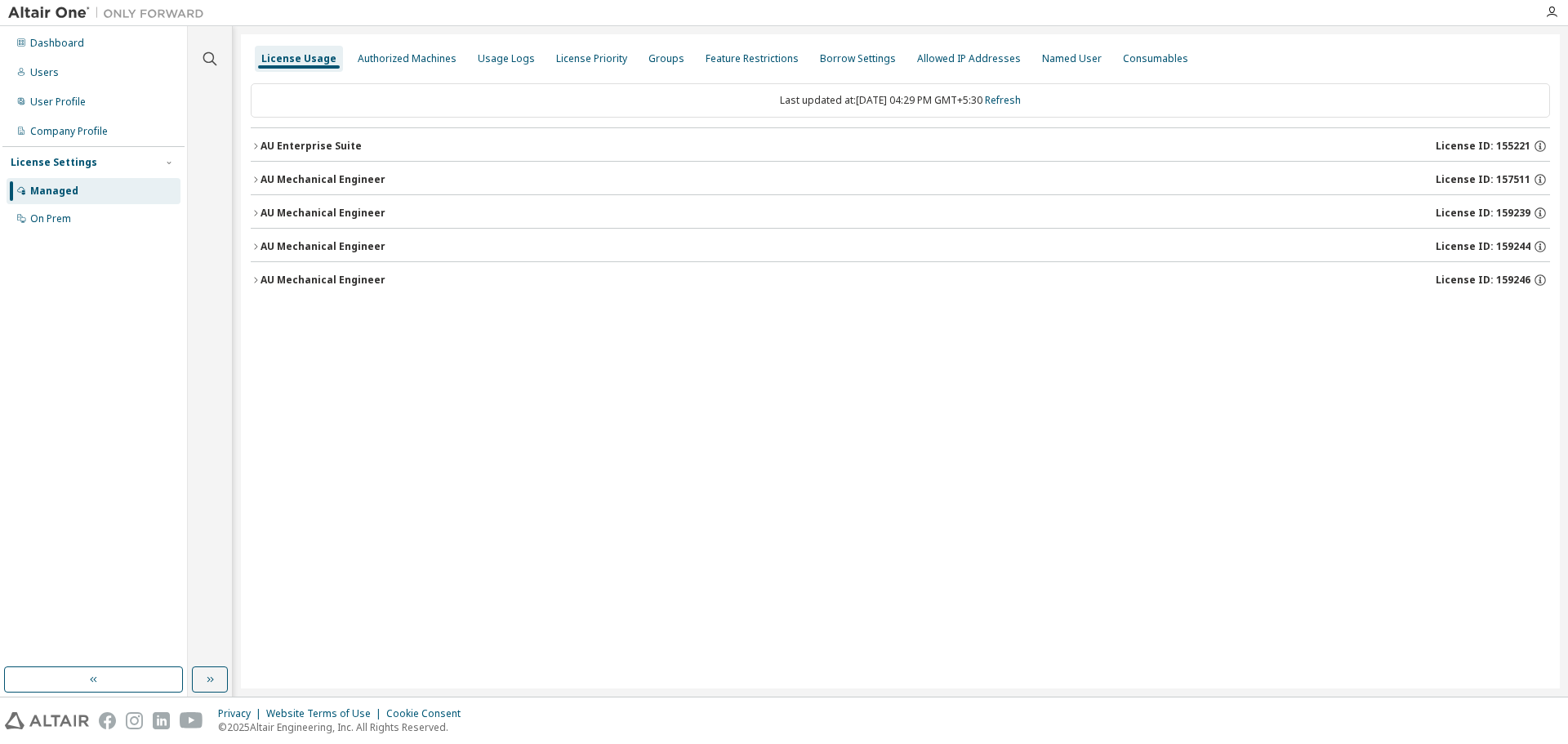
click at [276, 213] on div "AU Mechanical Engineer" at bounding box center [323, 212] width 125 height 13
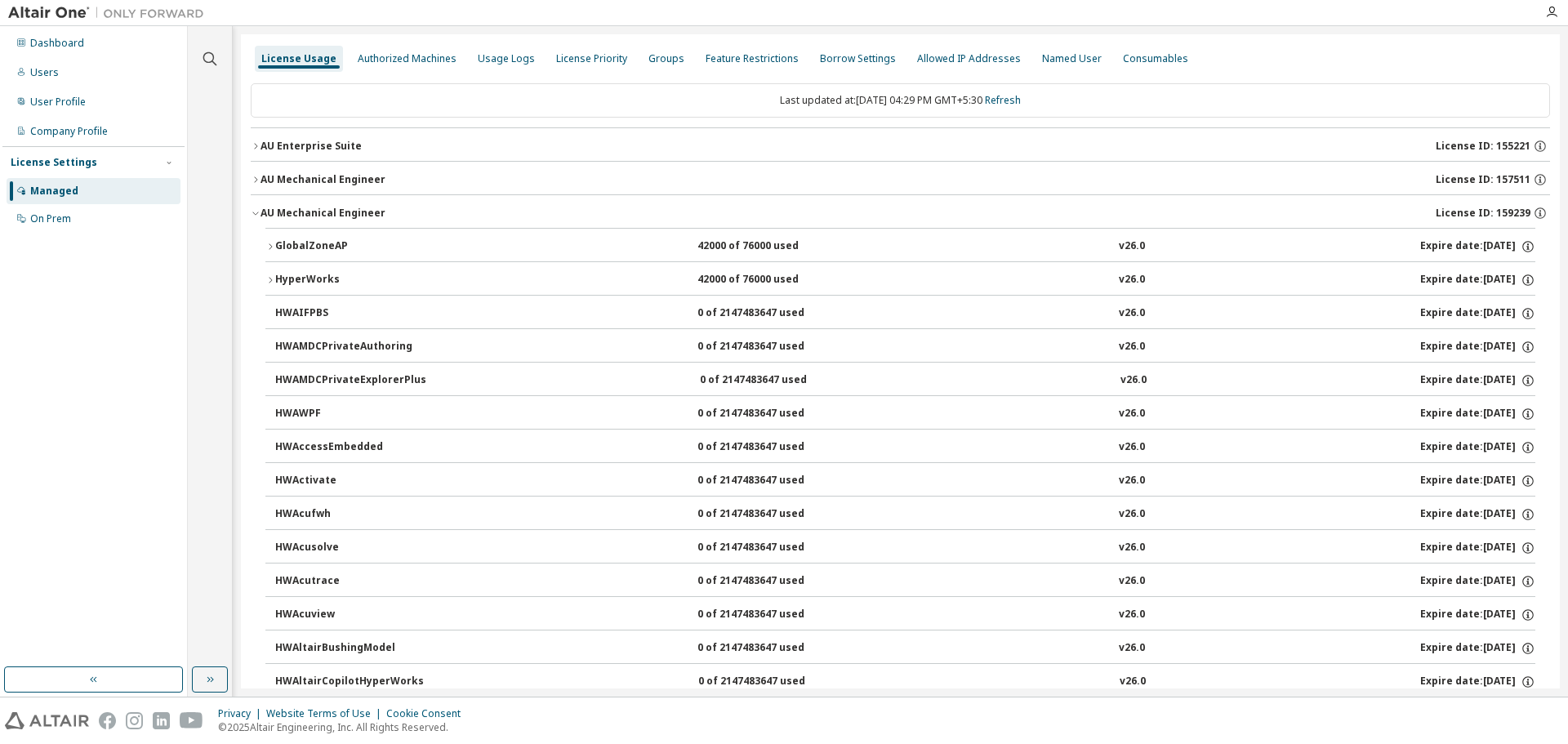
click at [276, 213] on div "AU Mechanical Engineer" at bounding box center [323, 212] width 125 height 13
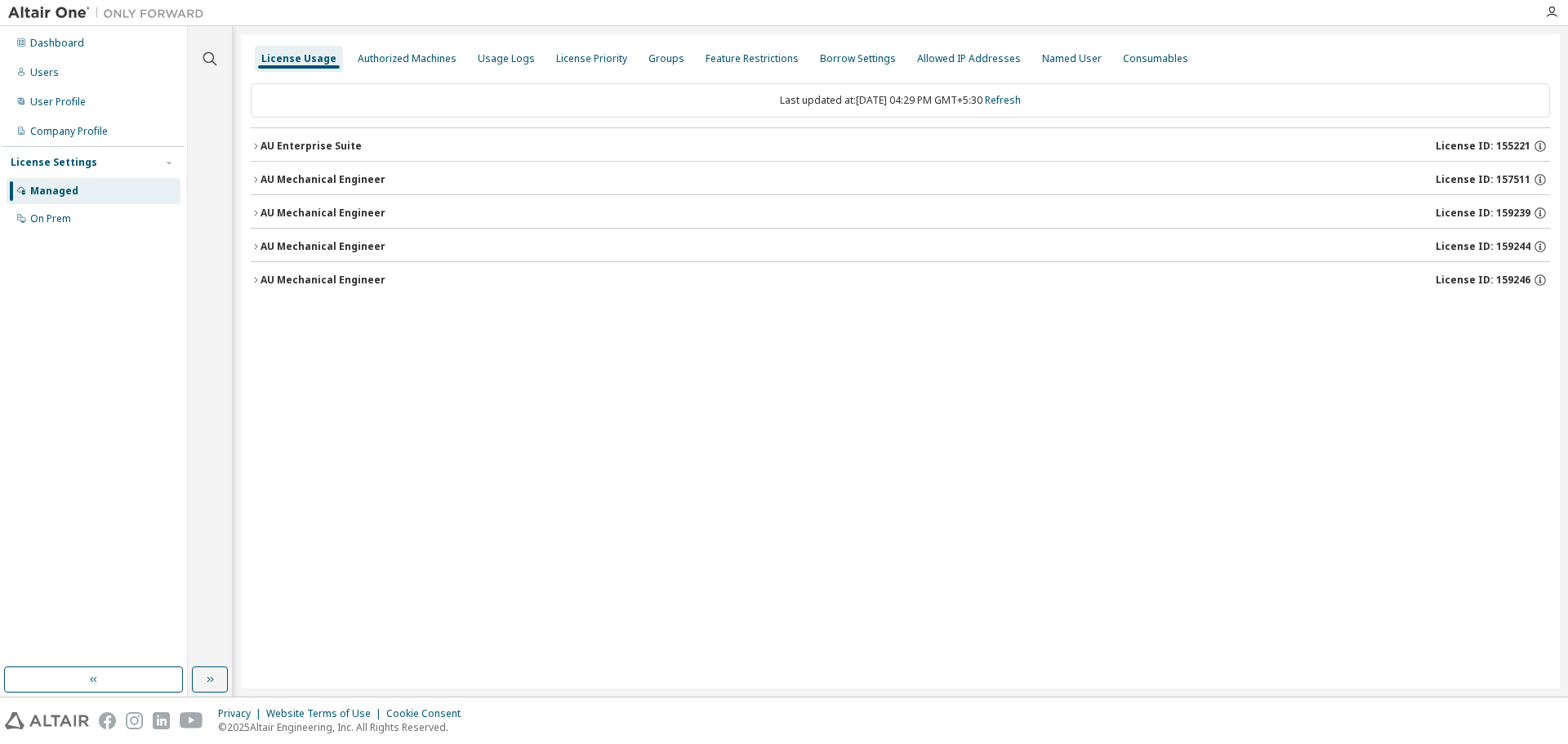
click at [276, 178] on div "AU Mechanical Engineer" at bounding box center [323, 180] width 125 height 13
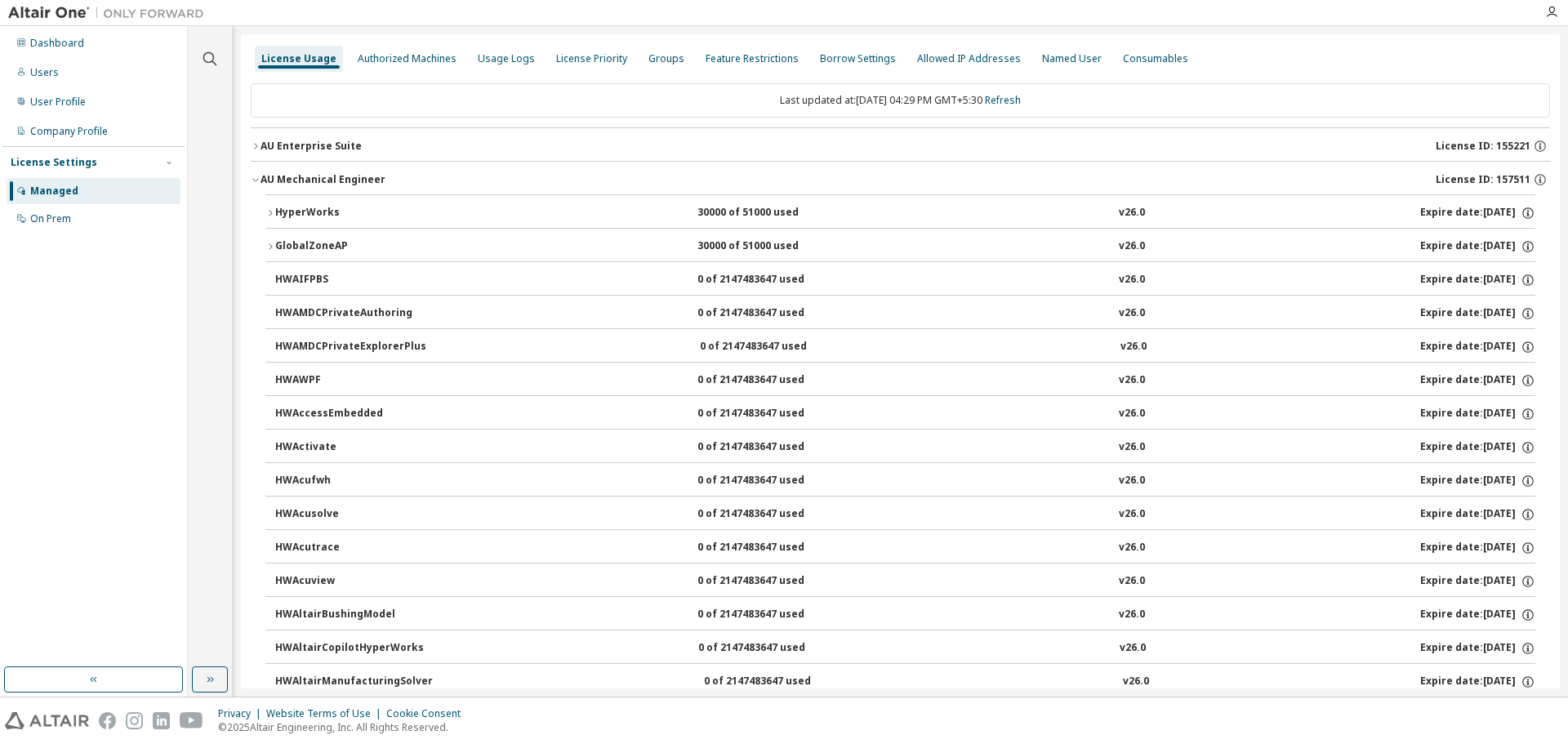
click at [278, 208] on div "HyperWorks" at bounding box center [348, 213] width 147 height 15
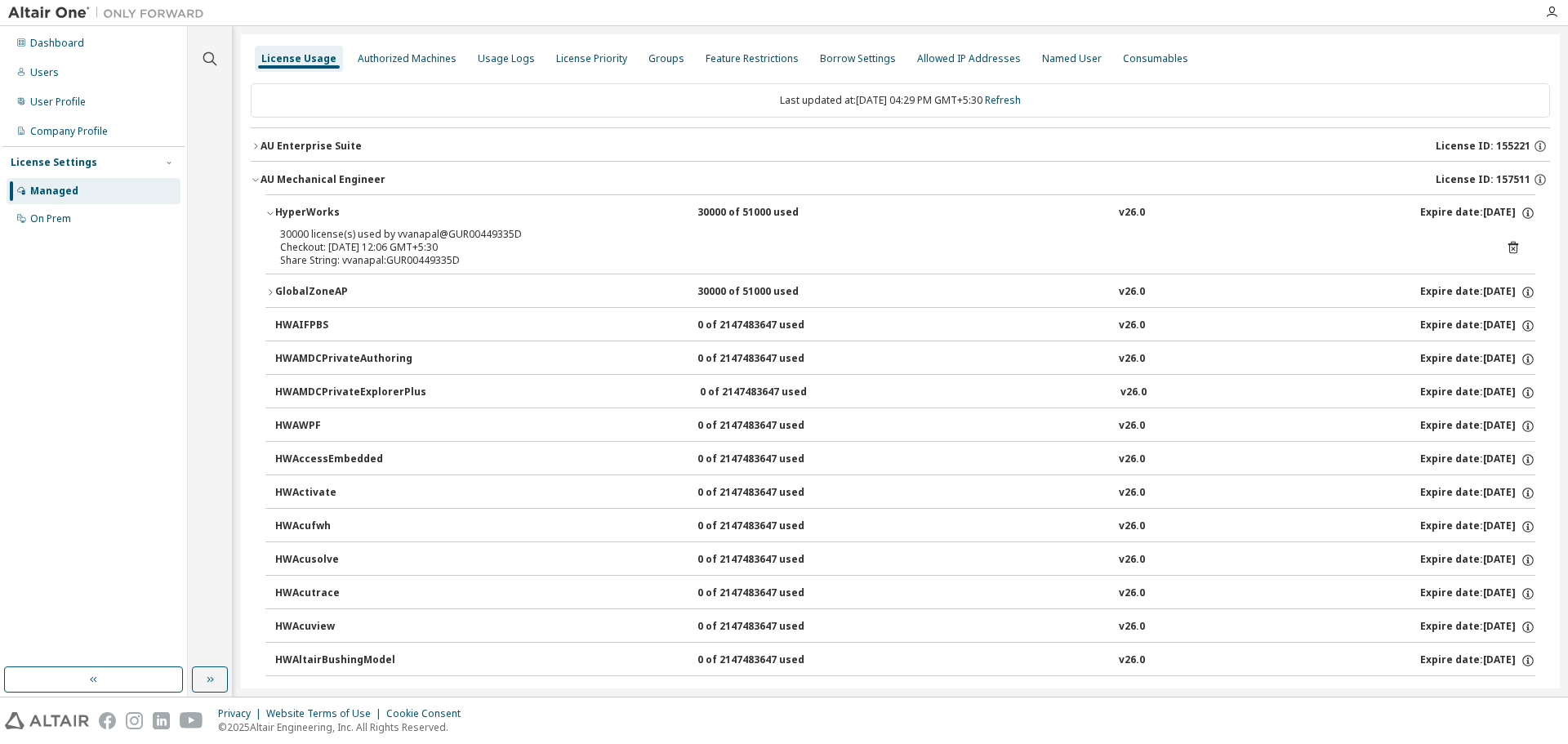
click at [278, 208] on div "HyperWorks" at bounding box center [348, 213] width 147 height 15
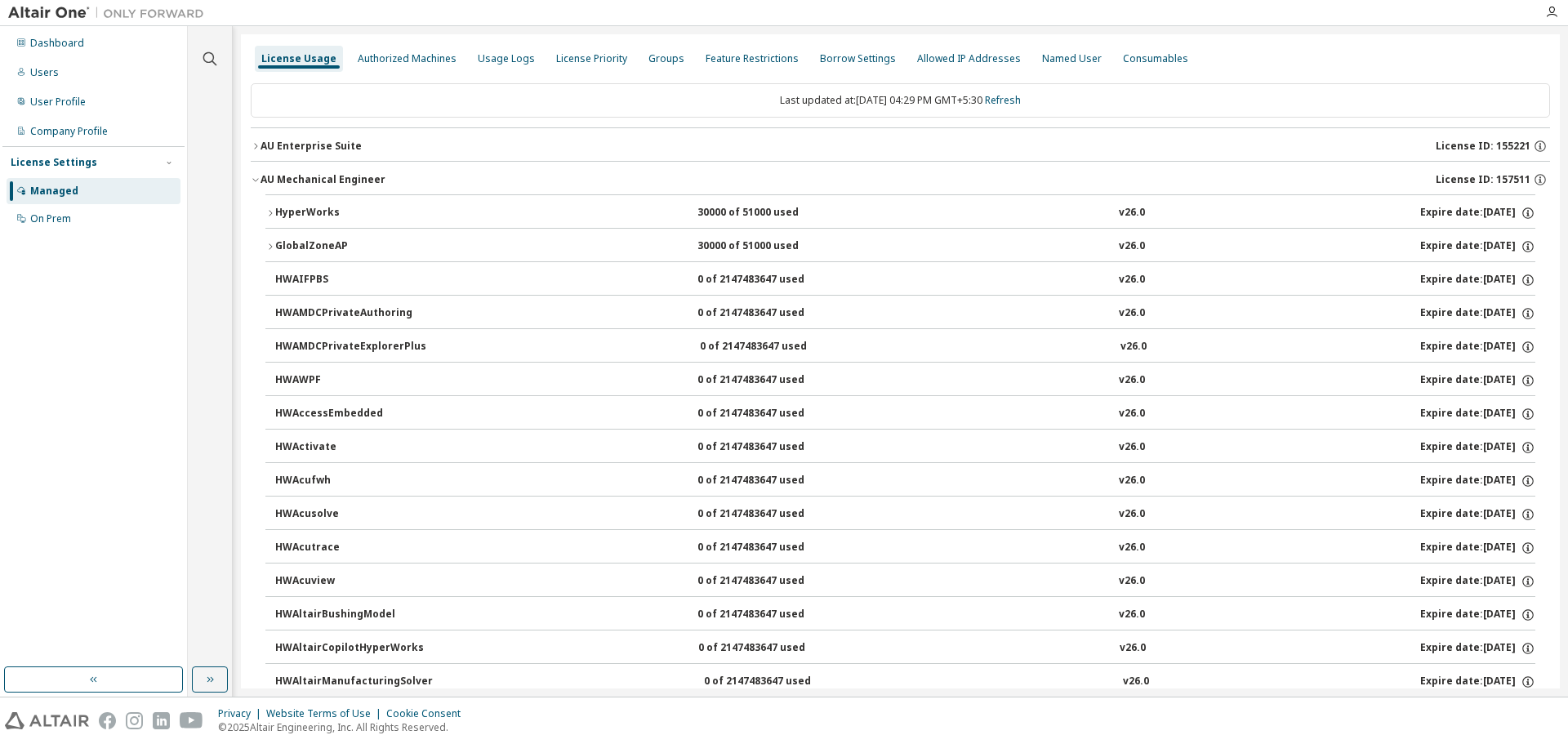
click at [278, 173] on div "AU Mechanical Engineer" at bounding box center [323, 180] width 125 height 13
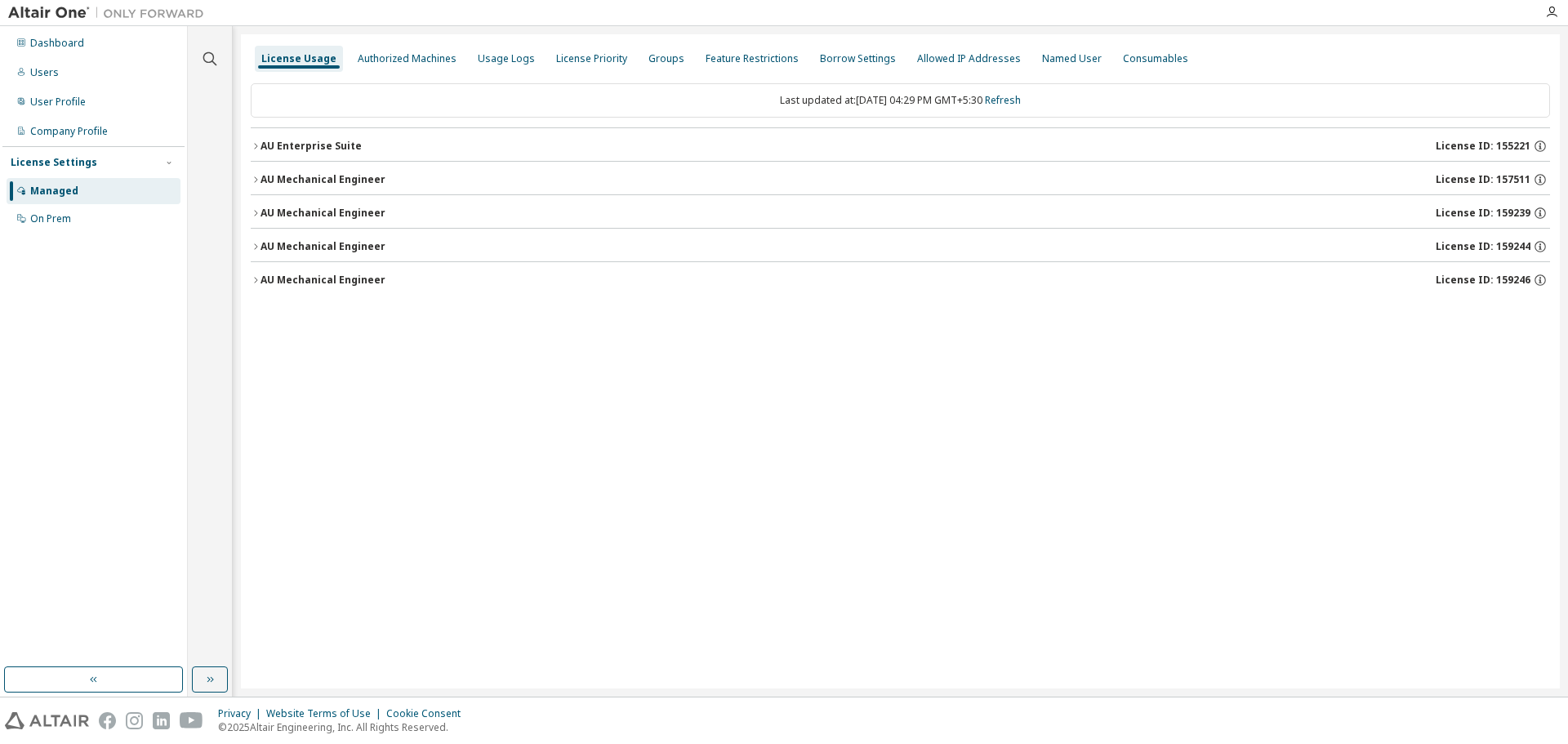
click at [285, 149] on div "AU Enterprise Suite" at bounding box center [311, 146] width 101 height 13
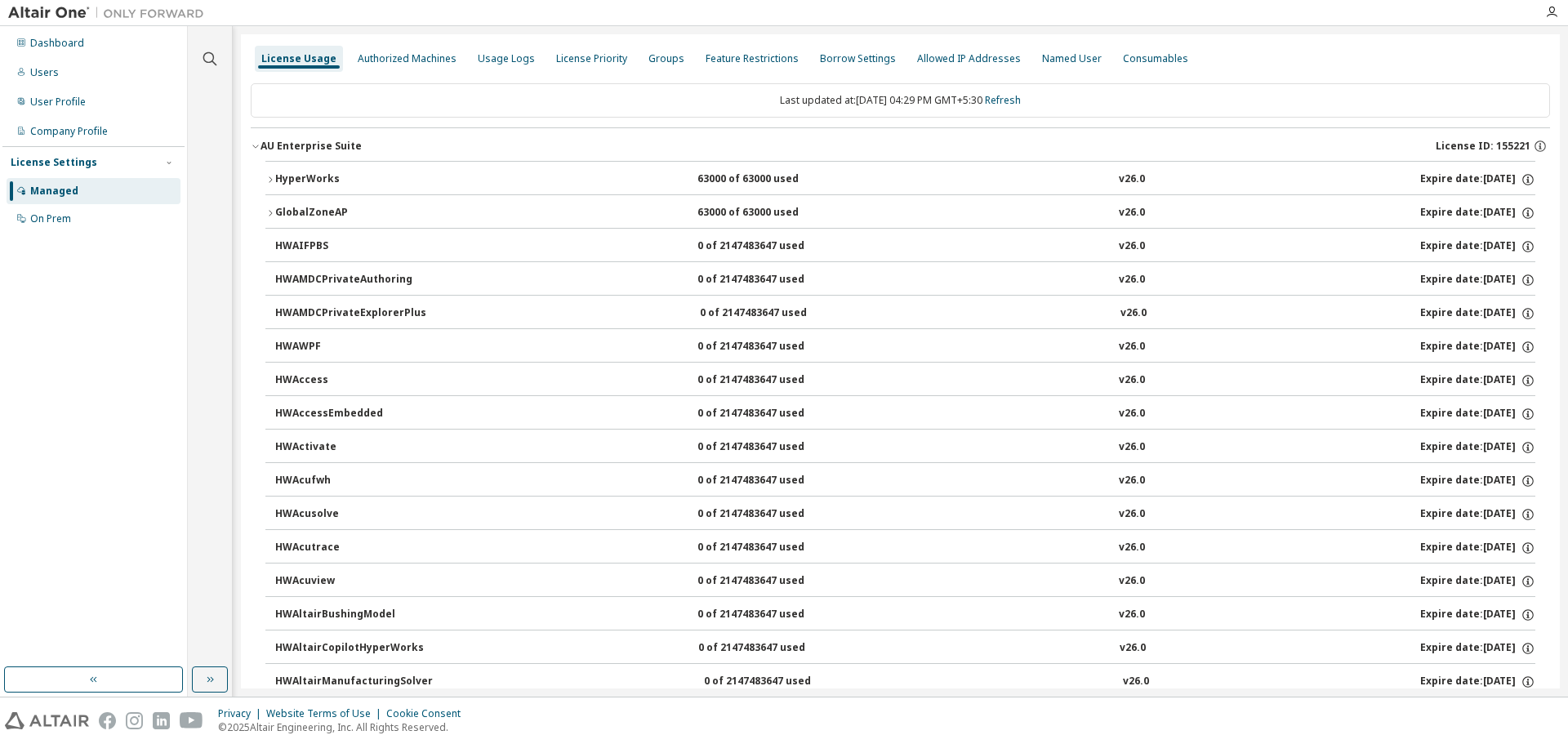
click at [285, 149] on div "AU Enterprise Suite" at bounding box center [311, 146] width 101 height 13
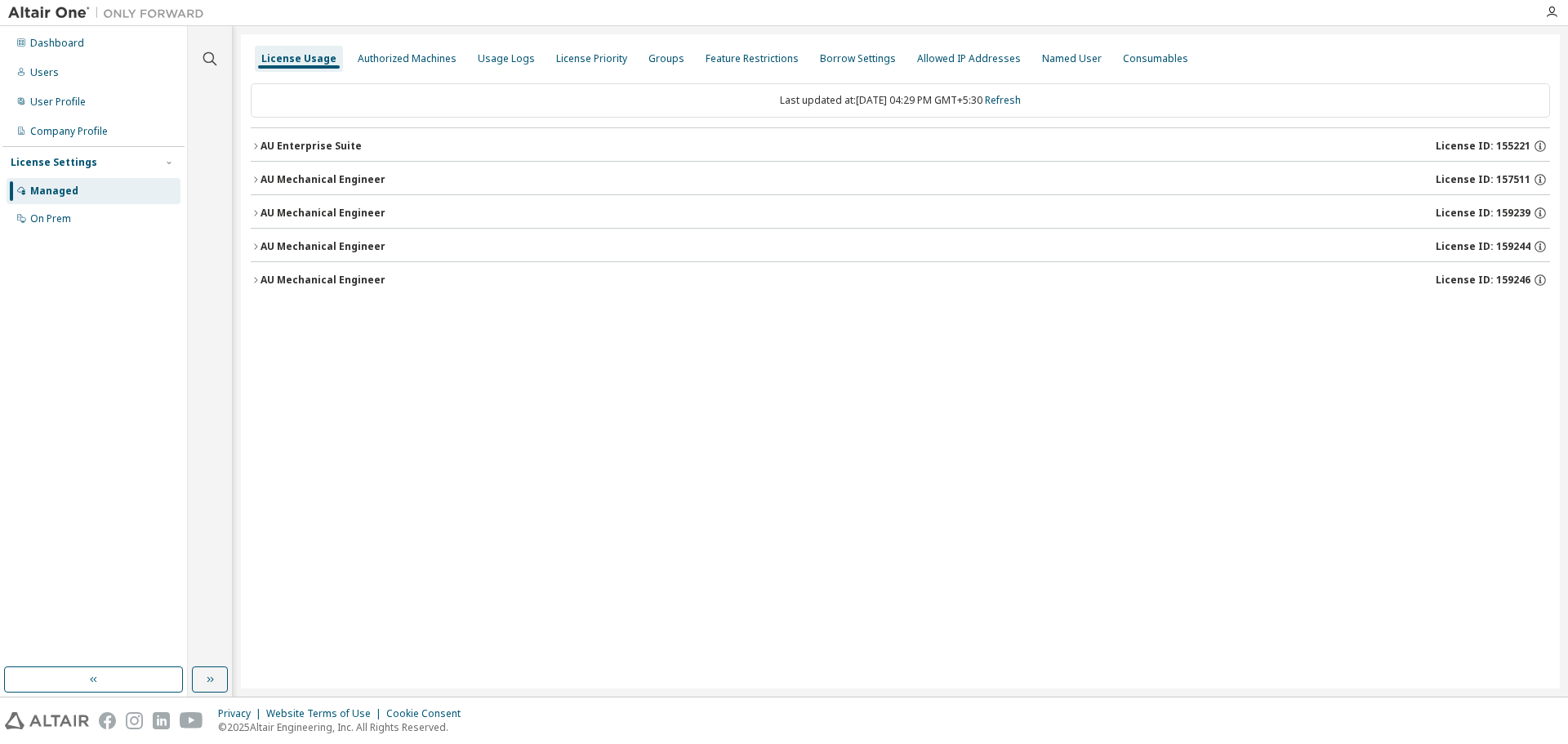
click at [322, 288] on button "AU Mechanical Engineer License ID: 159246" at bounding box center [900, 280] width 1300 height 36
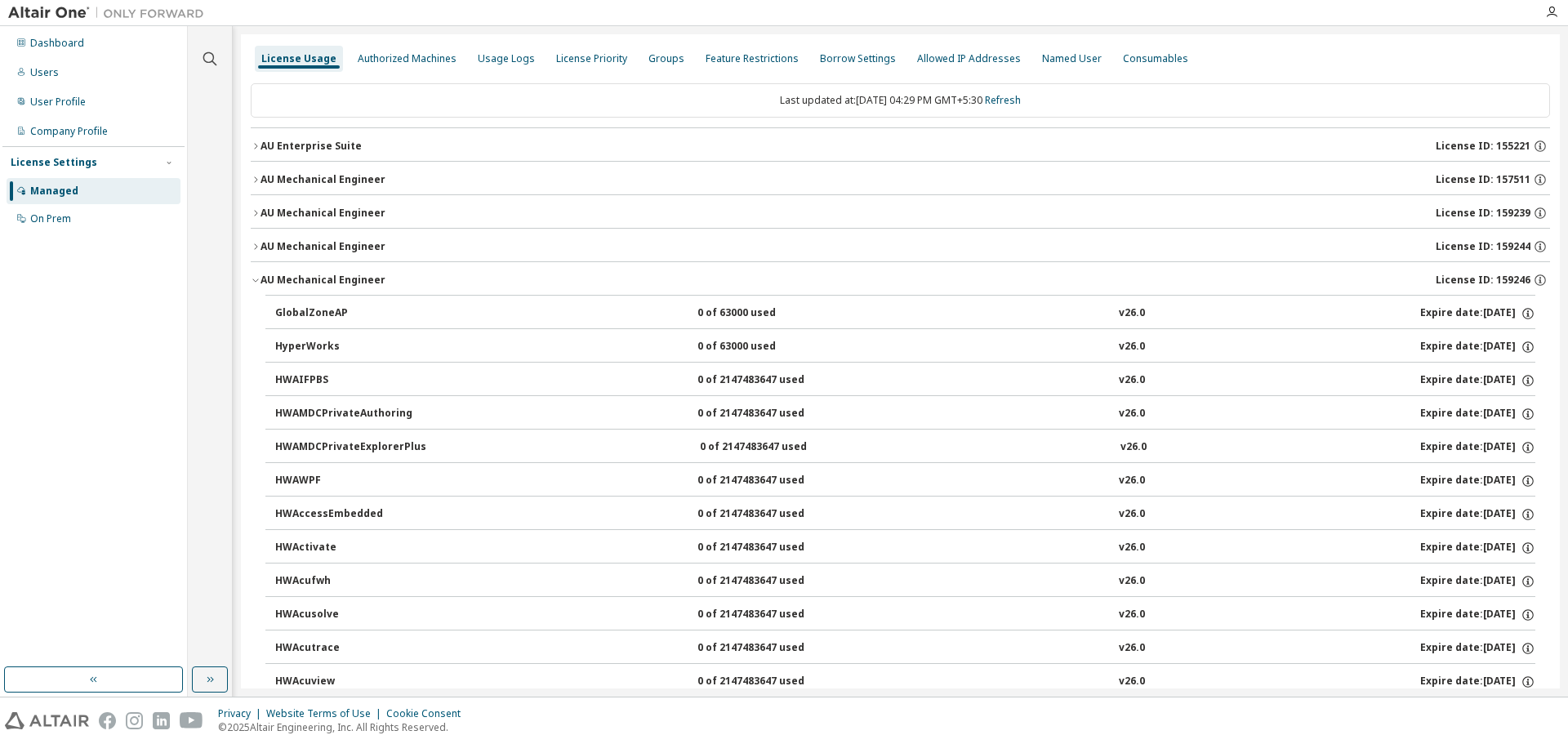
click at [322, 289] on button "AU Mechanical Engineer License ID: 159246" at bounding box center [900, 280] width 1300 height 36
